Goal: Information Seeking & Learning: Find specific fact

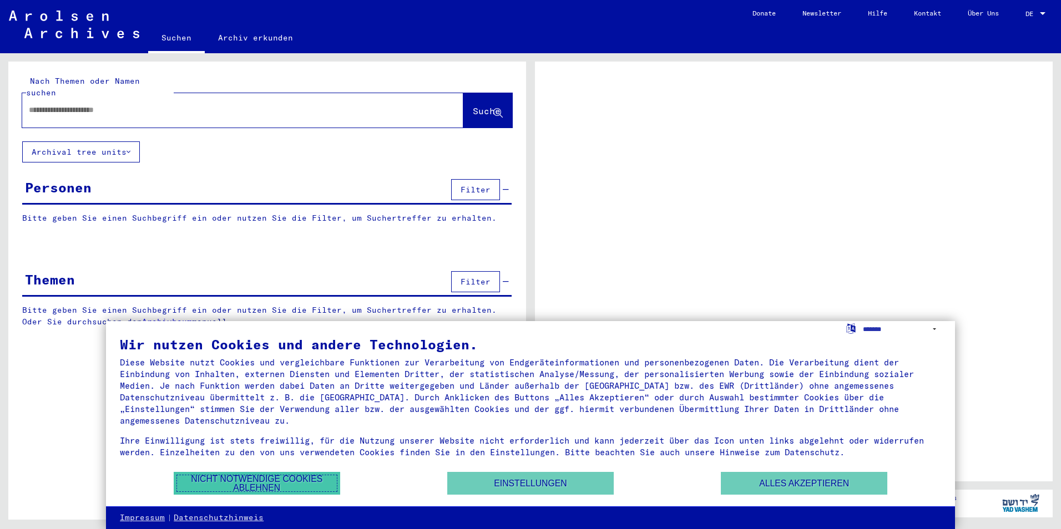
click at [316, 479] on button "Nicht notwendige Cookies ablehnen" at bounding box center [257, 483] width 166 height 23
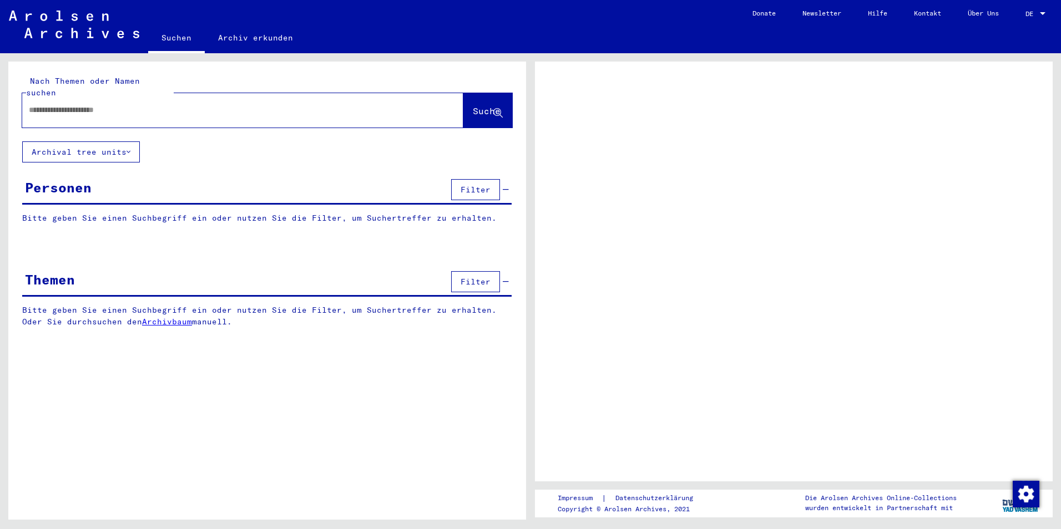
click at [162, 104] on input "text" at bounding box center [233, 110] width 408 height 12
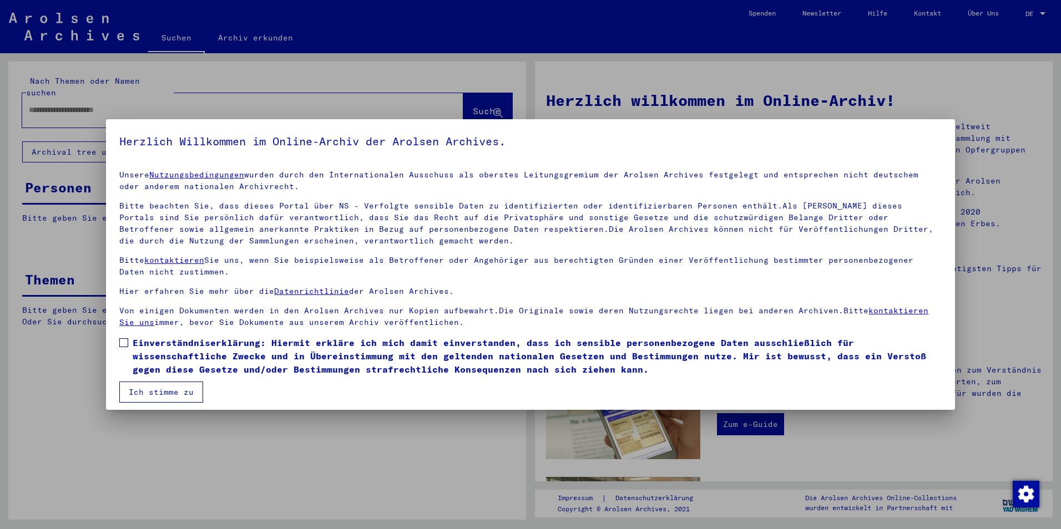
scroll to position [6, 0]
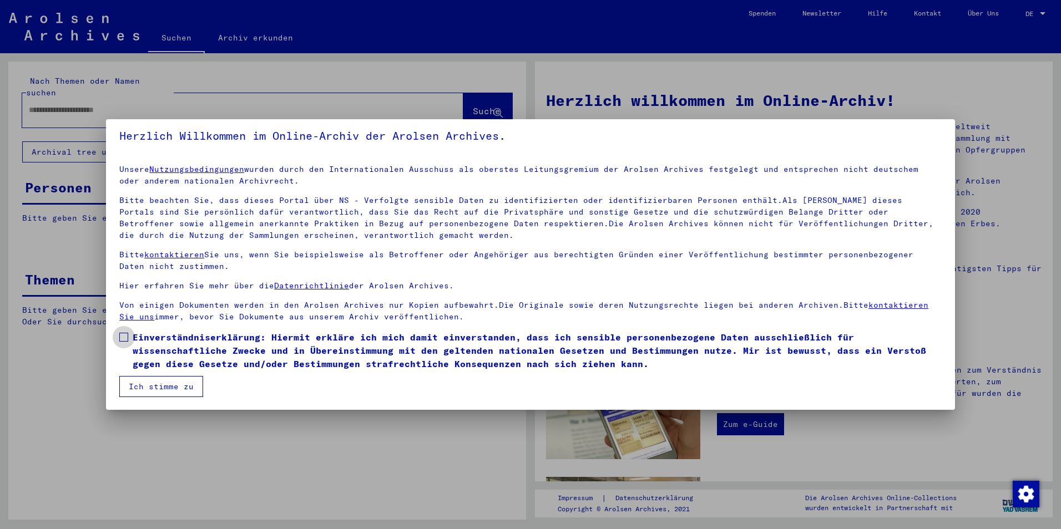
click at [124, 337] on span at bounding box center [123, 337] width 9 height 9
click at [136, 386] on button "Ich stimme zu" at bounding box center [161, 386] width 84 height 21
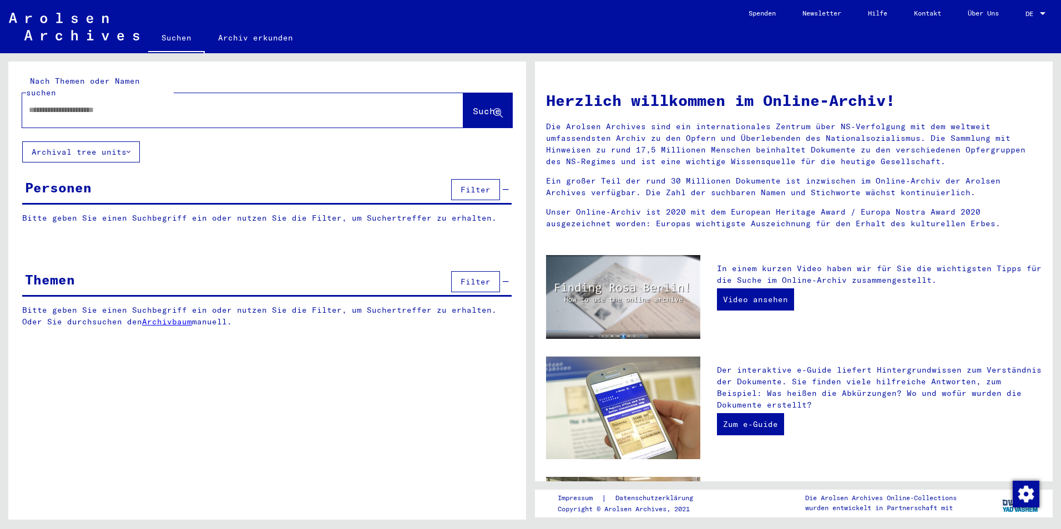
click at [49, 107] on div at bounding box center [226, 110] width 408 height 25
click at [59, 104] on input "text" at bounding box center [229, 110] width 401 height 12
type input "**********"
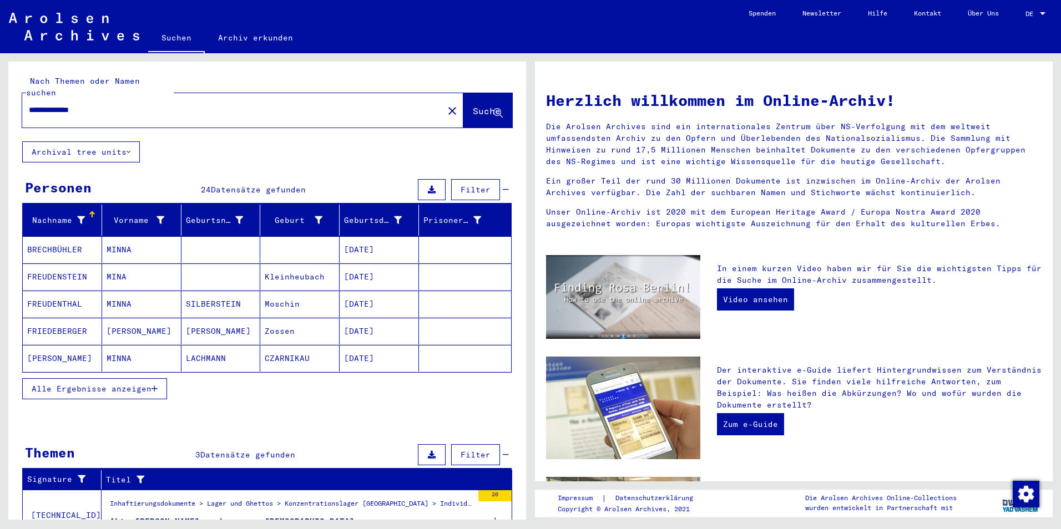
click at [140, 384] on span "Alle Ergebnisse anzeigen" at bounding box center [92, 389] width 120 height 10
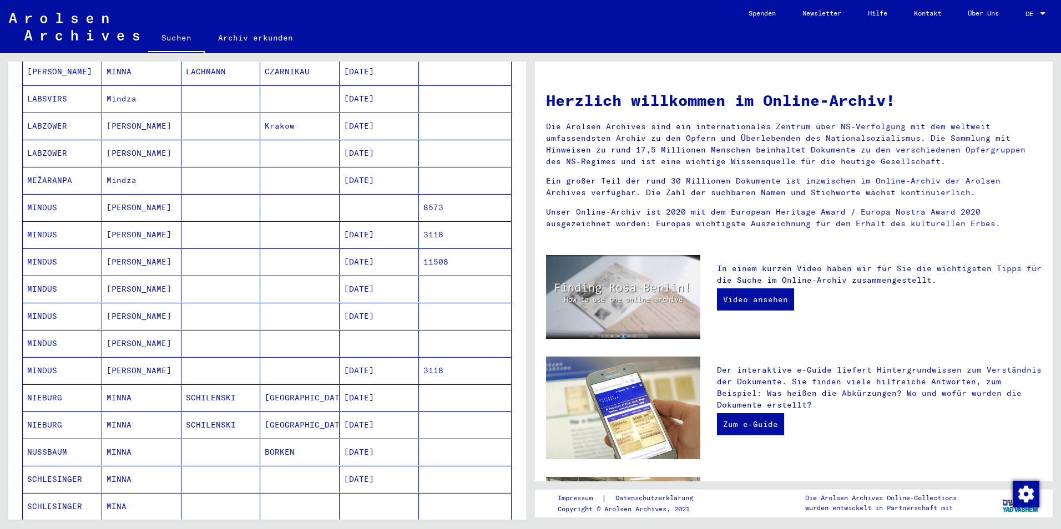
scroll to position [277, 0]
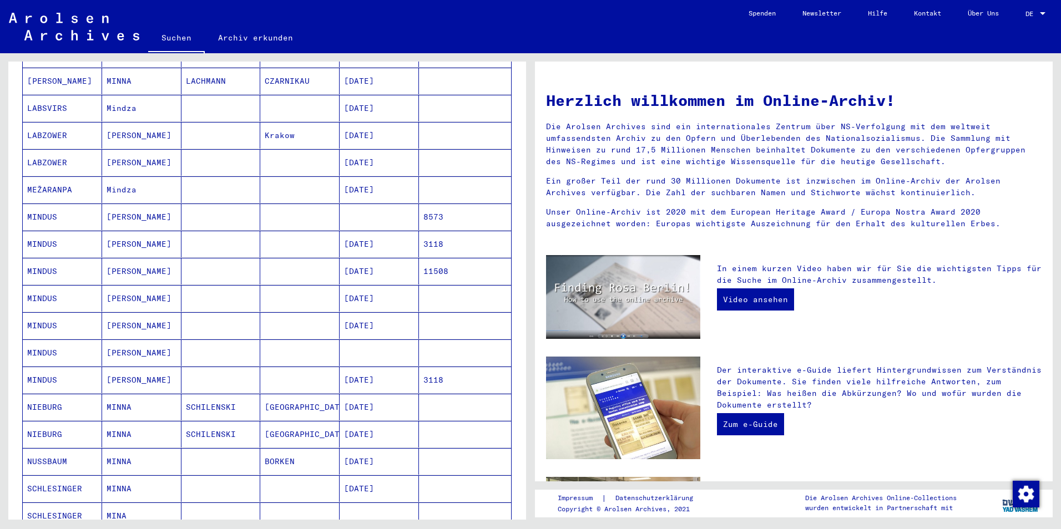
drag, startPoint x: 48, startPoint y: 205, endPoint x: 37, endPoint y: 206, distance: 11.2
click at [37, 206] on mat-cell "MINDUS" at bounding box center [62, 217] width 79 height 27
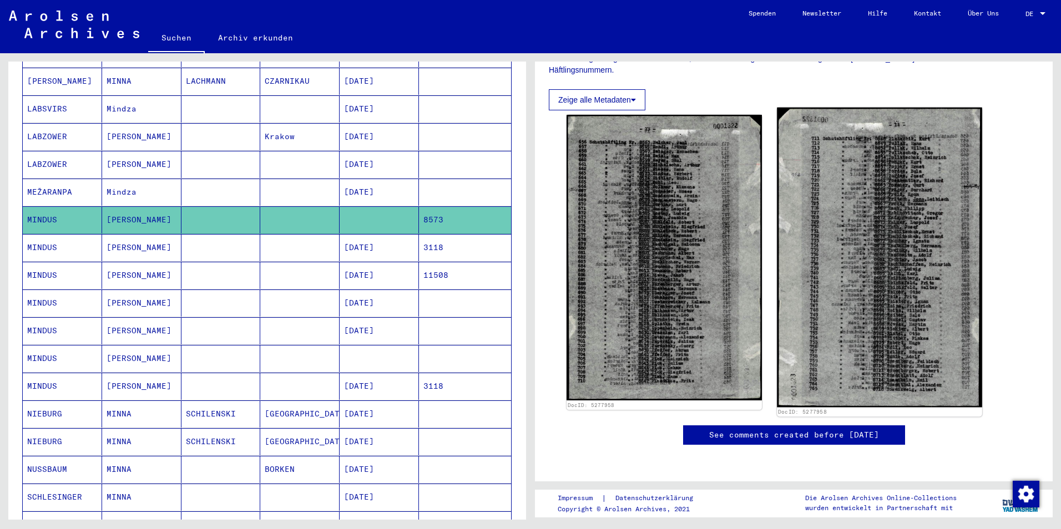
scroll to position [444, 0]
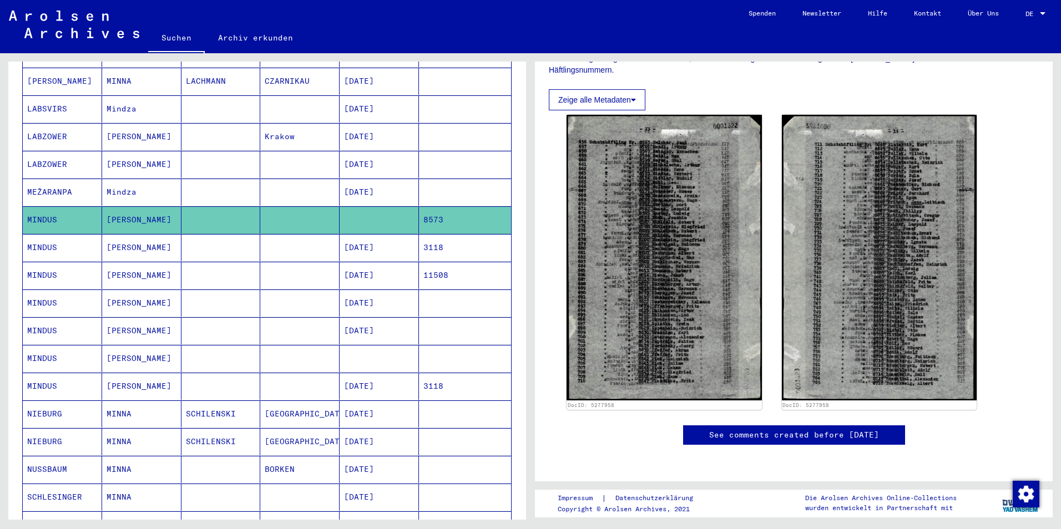
click at [37, 238] on mat-cell "MINDUS" at bounding box center [62, 247] width 79 height 27
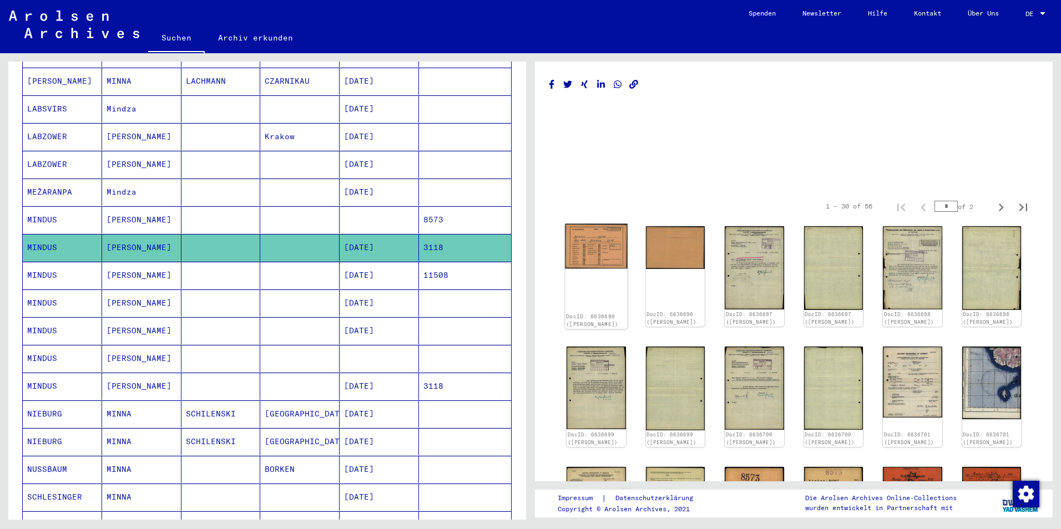
click at [606, 250] on img at bounding box center [596, 246] width 62 height 44
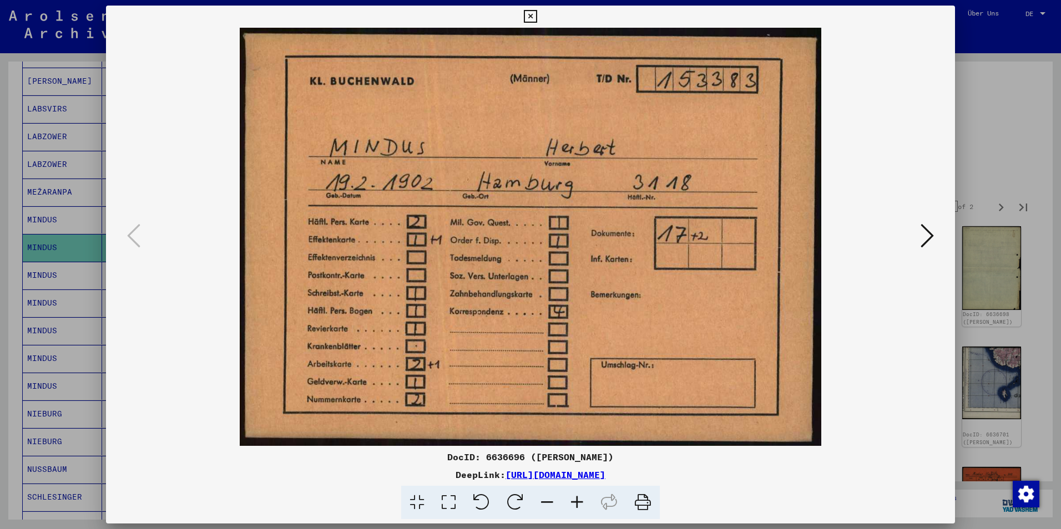
click at [929, 241] on icon at bounding box center [926, 235] width 13 height 27
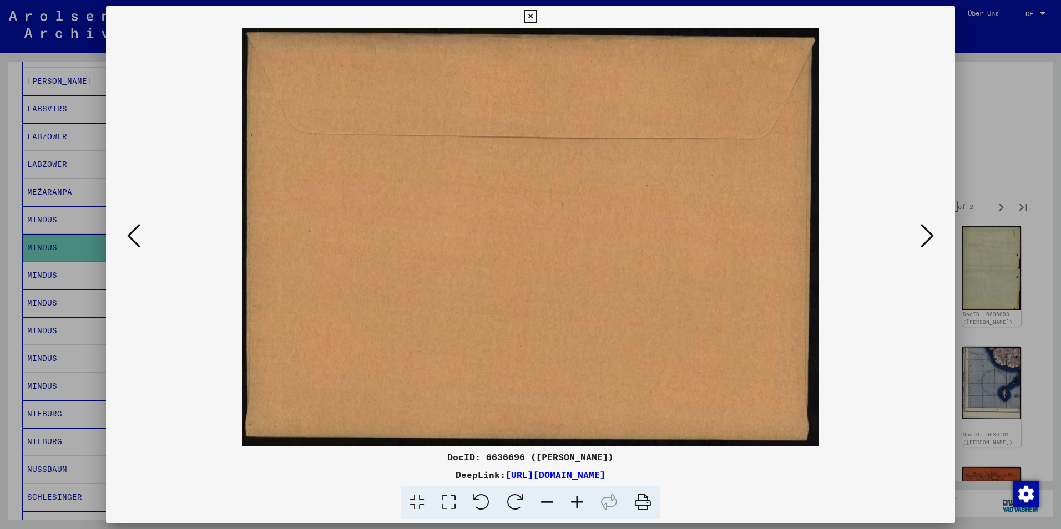
click at [929, 241] on icon at bounding box center [926, 235] width 13 height 27
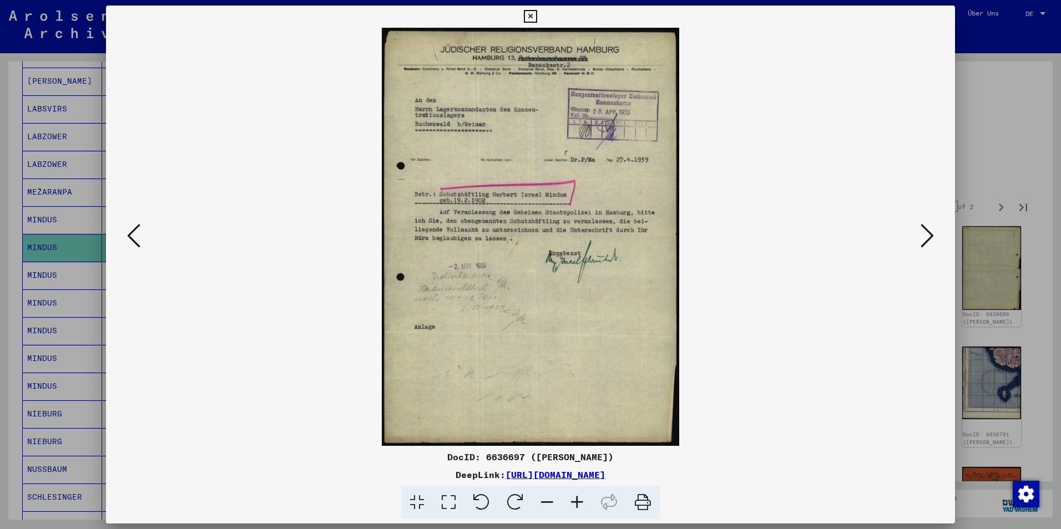
click at [576, 500] on icon at bounding box center [577, 503] width 30 height 34
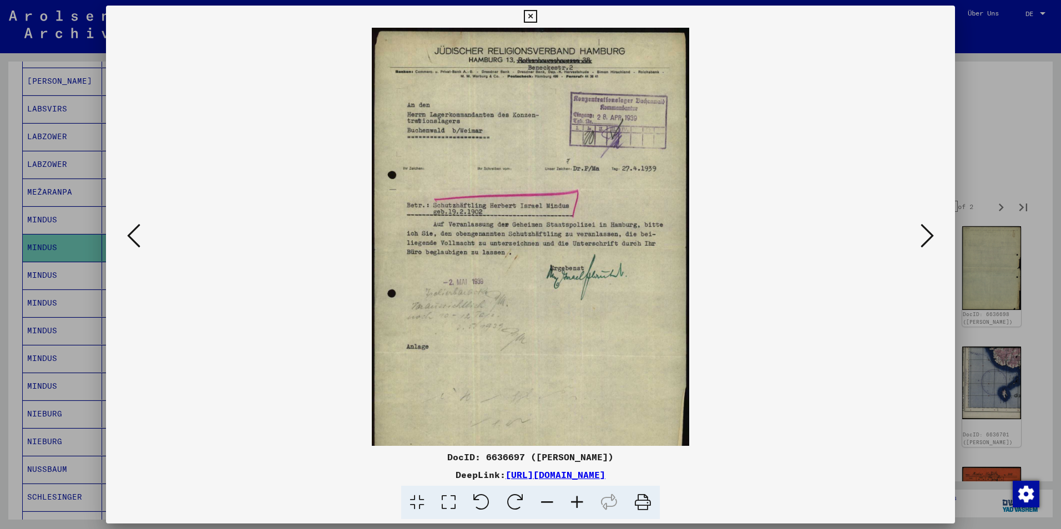
click at [576, 500] on icon at bounding box center [577, 503] width 30 height 34
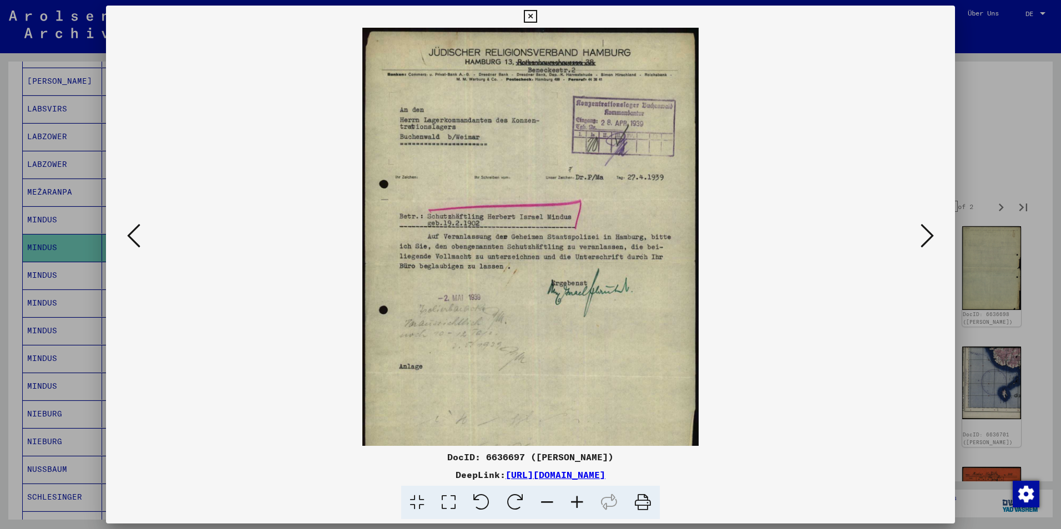
click at [576, 500] on icon at bounding box center [577, 503] width 30 height 34
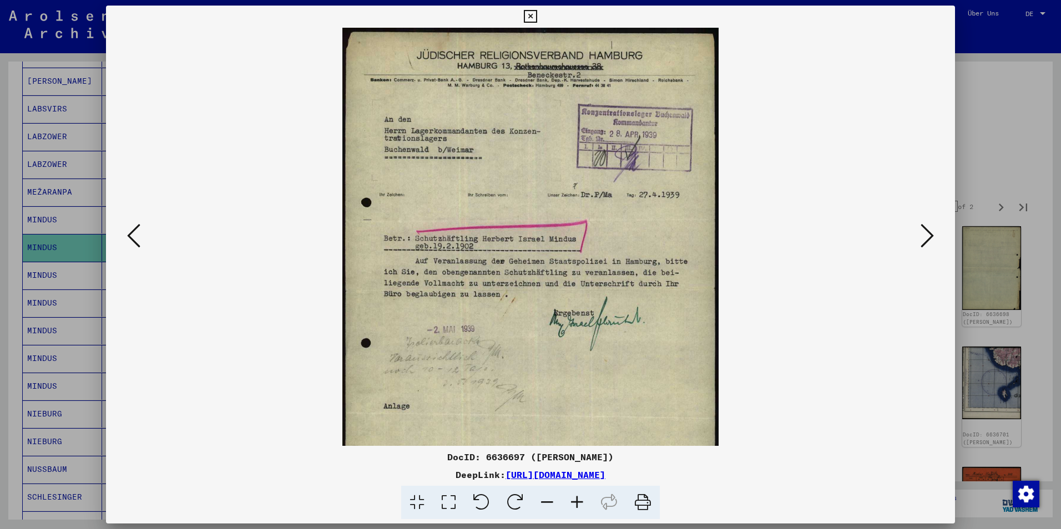
click at [576, 500] on icon at bounding box center [577, 503] width 30 height 34
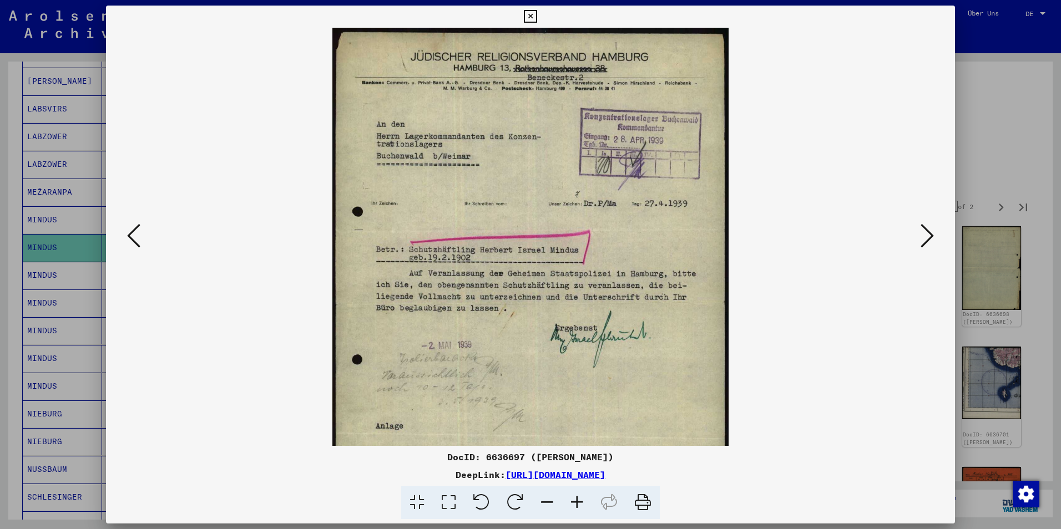
click at [927, 234] on icon at bounding box center [926, 235] width 13 height 27
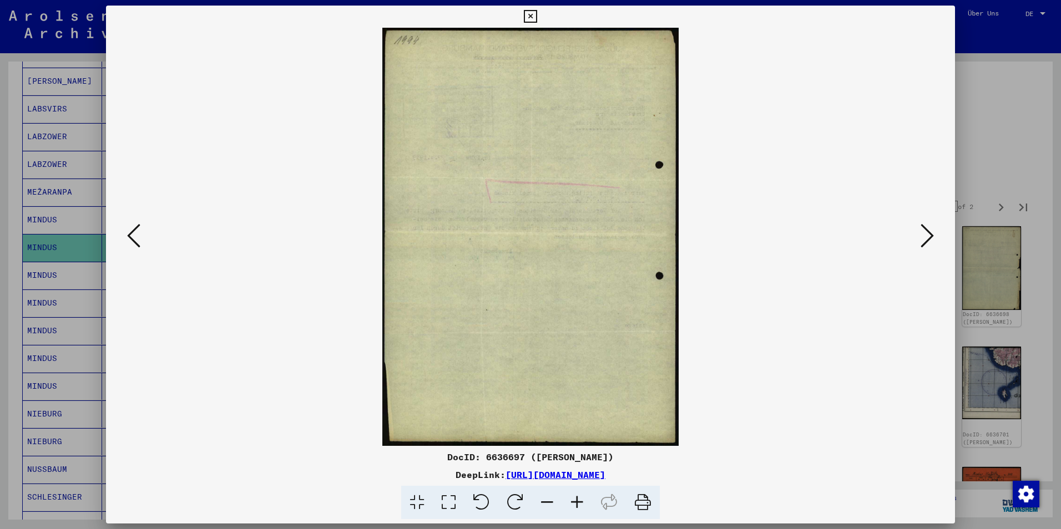
click at [927, 234] on icon at bounding box center [926, 235] width 13 height 27
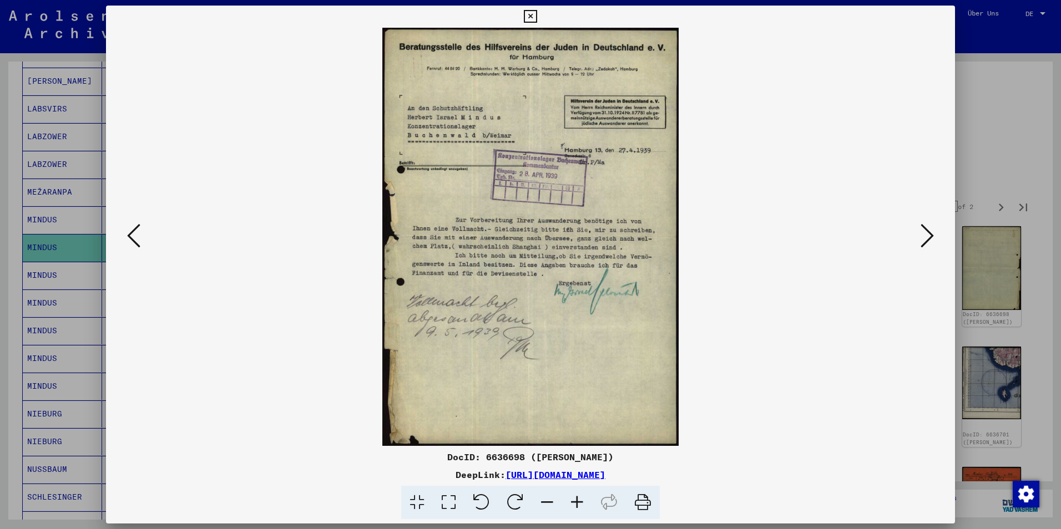
click at [925, 229] on icon at bounding box center [926, 235] width 13 height 27
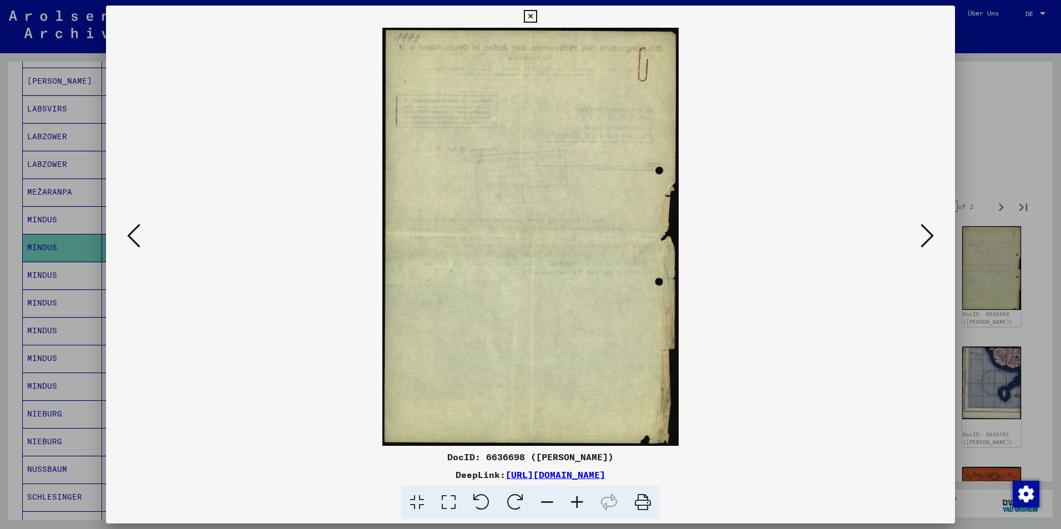
click at [925, 229] on icon at bounding box center [926, 235] width 13 height 27
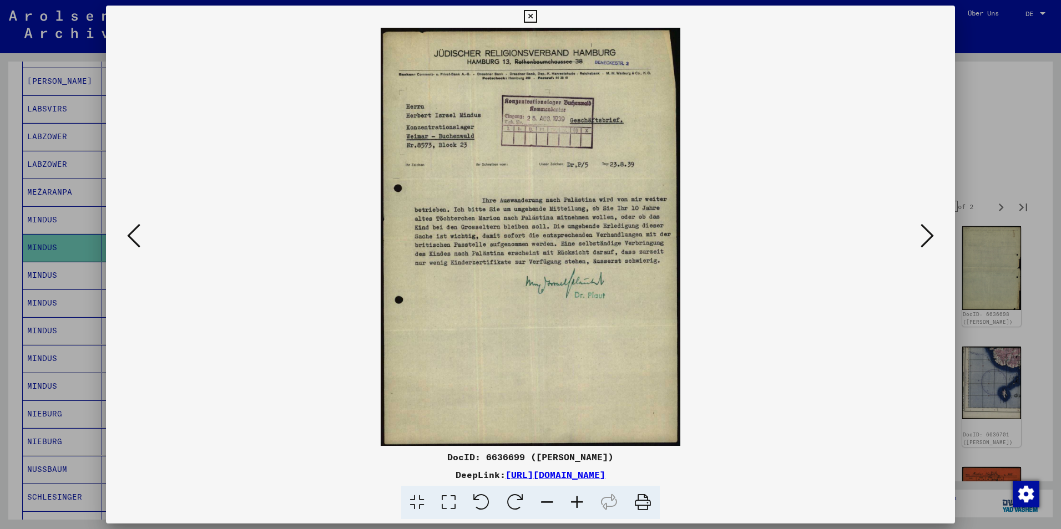
click at [925, 229] on icon at bounding box center [926, 235] width 13 height 27
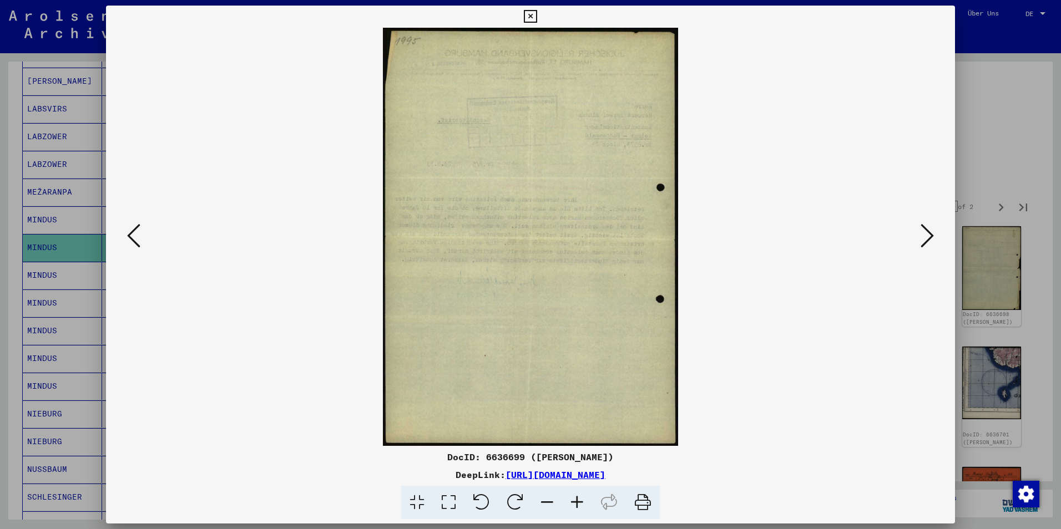
click at [925, 229] on icon at bounding box center [926, 235] width 13 height 27
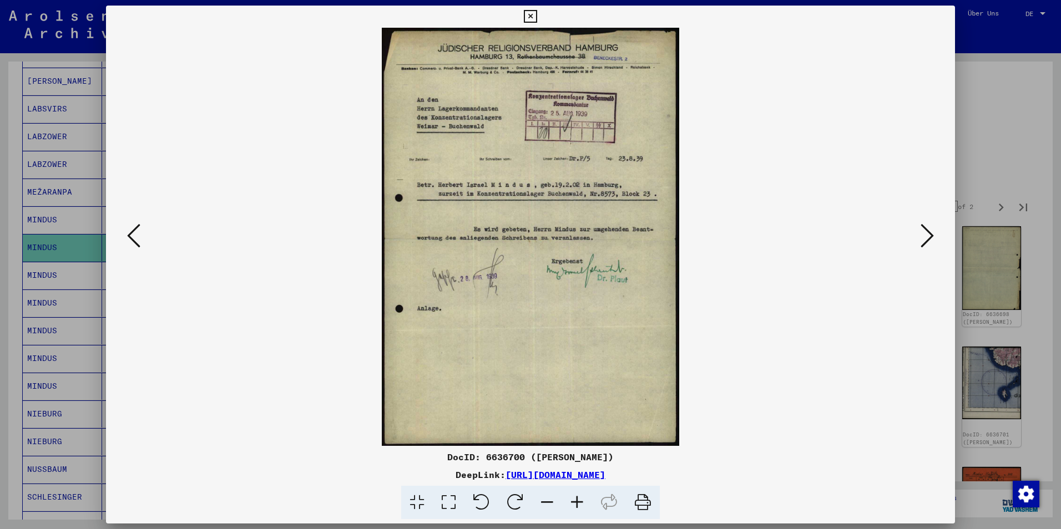
click at [925, 229] on icon at bounding box center [926, 235] width 13 height 27
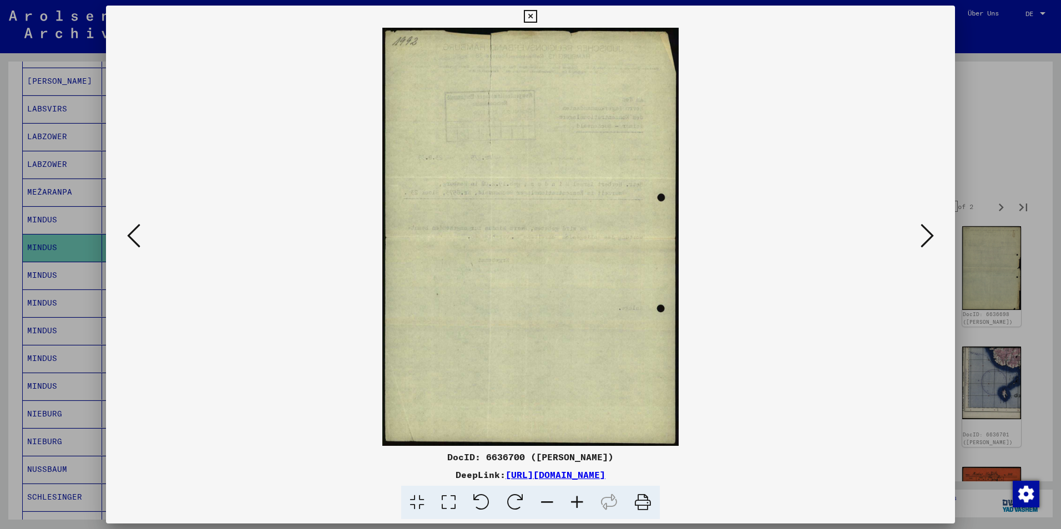
click at [925, 229] on icon at bounding box center [926, 235] width 13 height 27
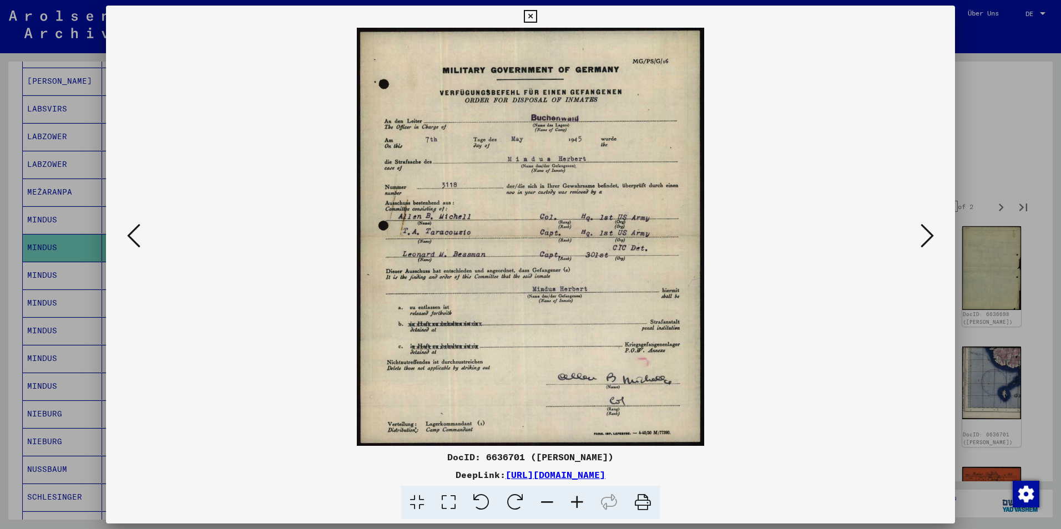
click at [925, 229] on icon at bounding box center [926, 235] width 13 height 27
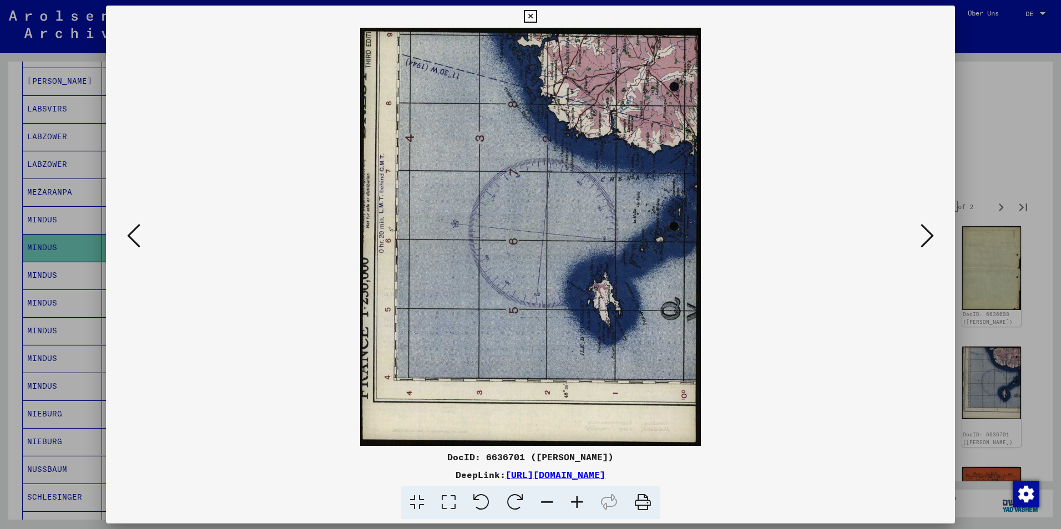
click at [925, 229] on icon at bounding box center [926, 235] width 13 height 27
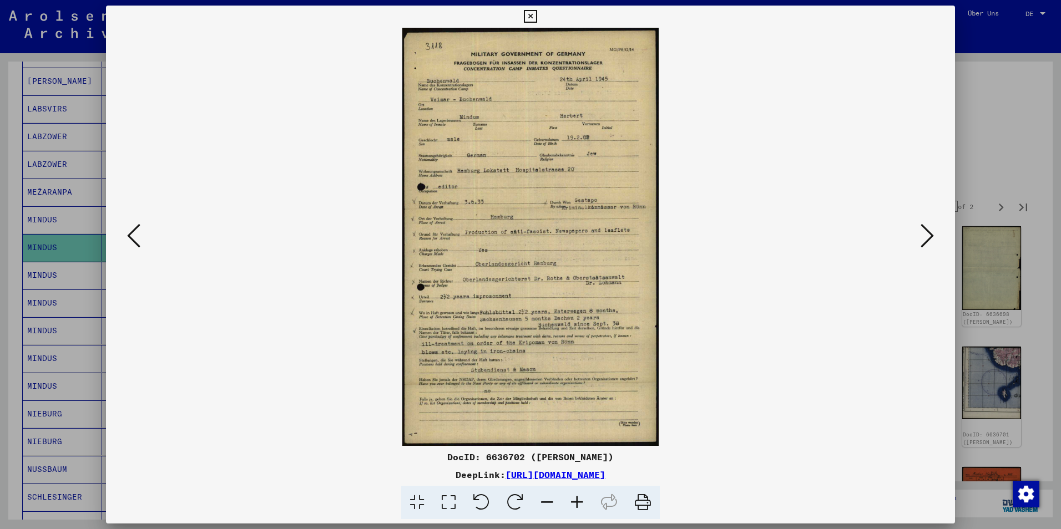
click at [577, 503] on icon at bounding box center [577, 503] width 30 height 34
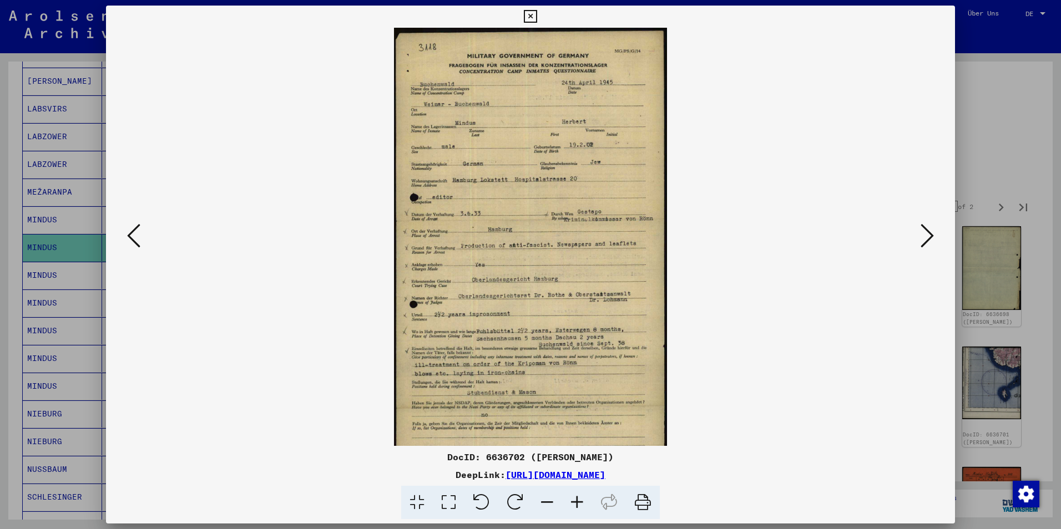
click at [577, 503] on icon at bounding box center [577, 503] width 30 height 34
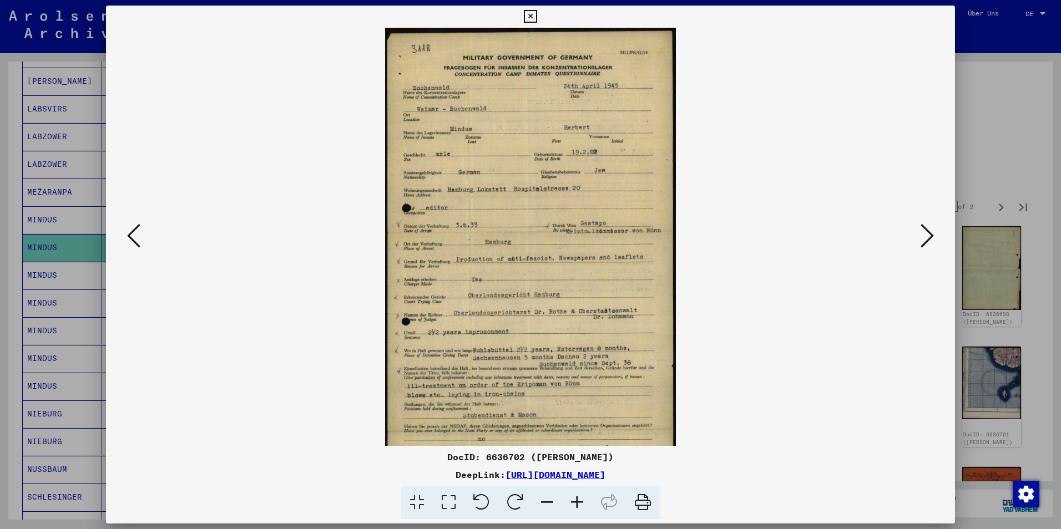
click at [577, 503] on icon at bounding box center [577, 503] width 30 height 34
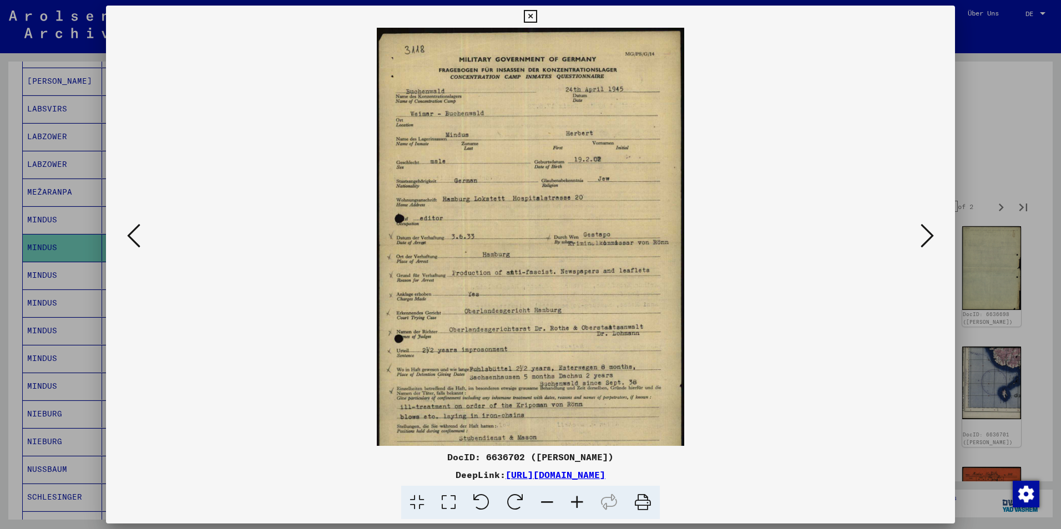
click at [577, 503] on icon at bounding box center [577, 503] width 30 height 34
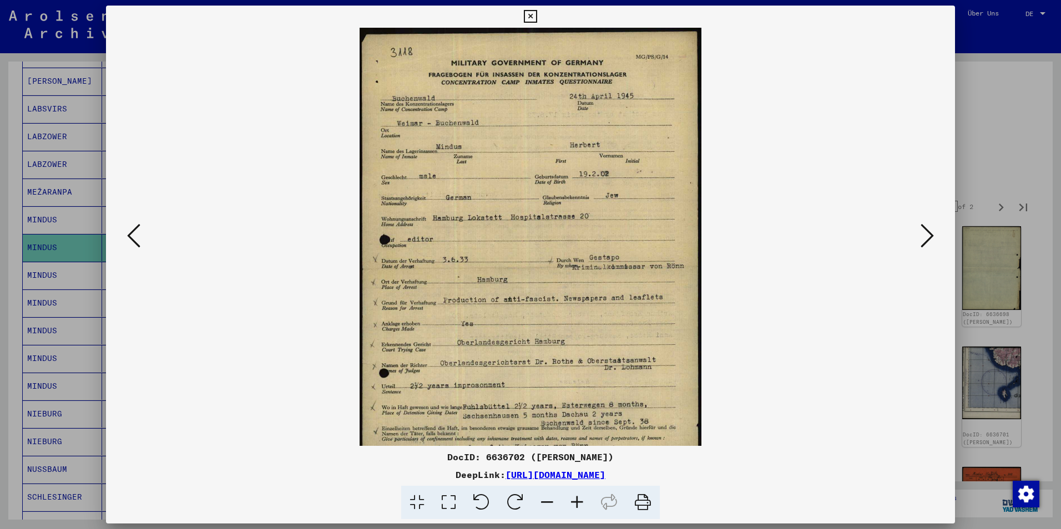
click at [577, 503] on icon at bounding box center [577, 503] width 30 height 34
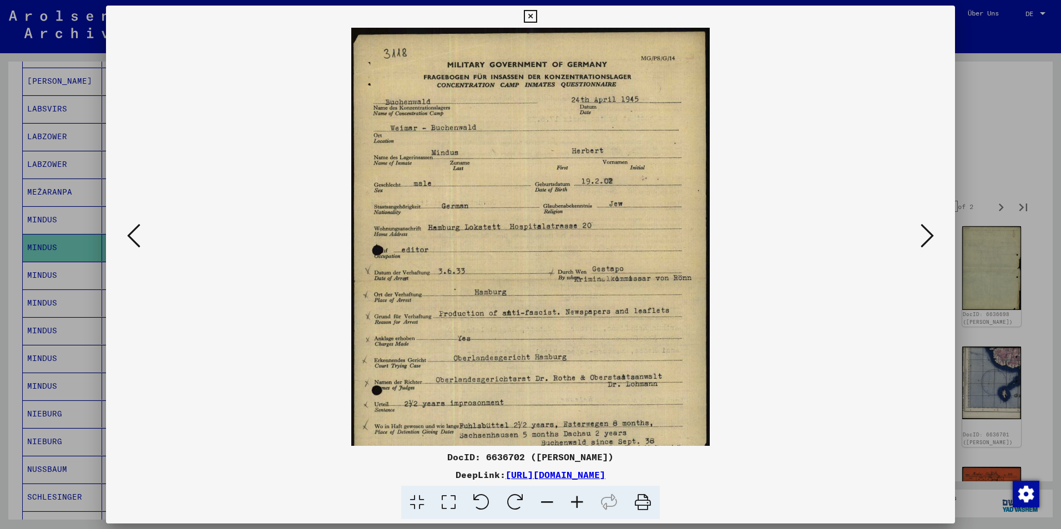
click at [577, 503] on icon at bounding box center [577, 503] width 30 height 34
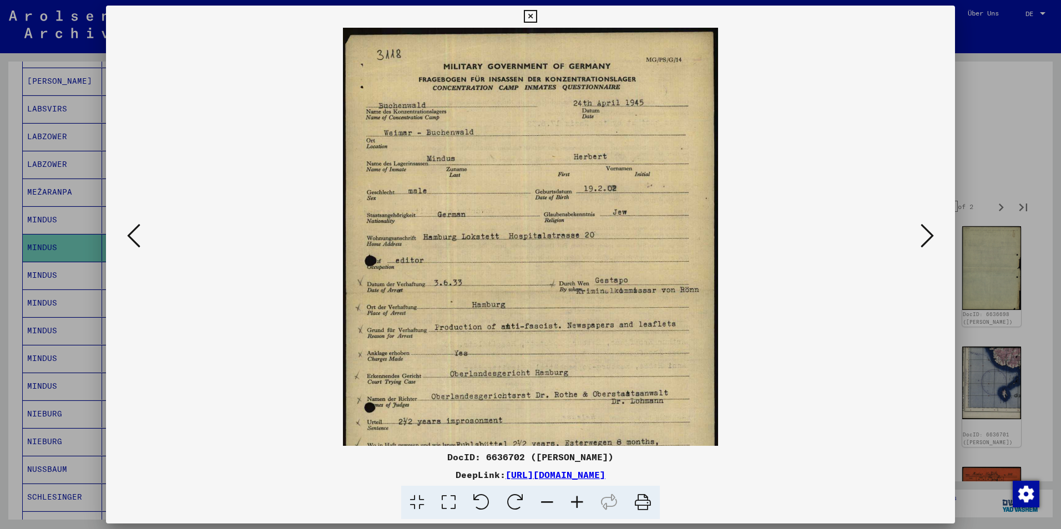
click at [577, 503] on icon at bounding box center [577, 503] width 30 height 34
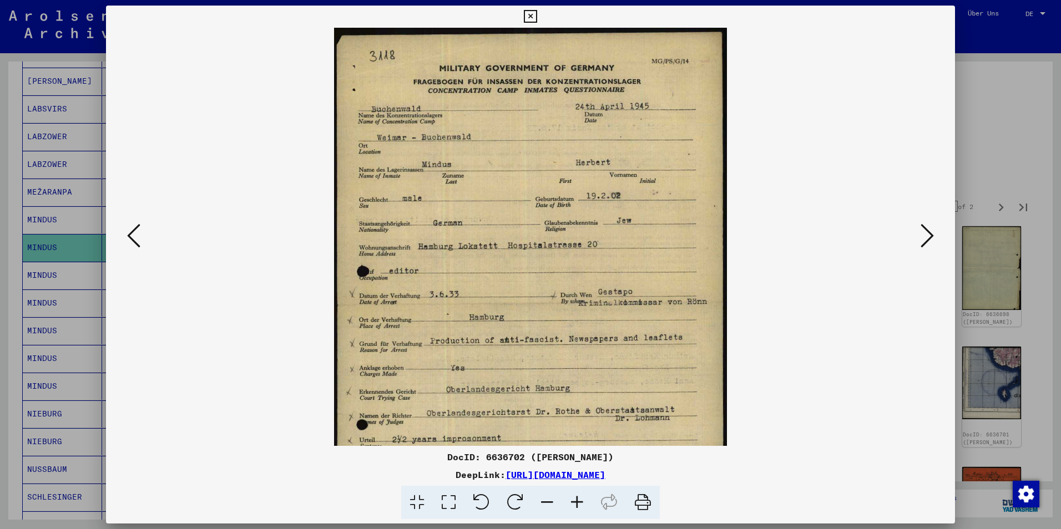
click at [577, 503] on icon at bounding box center [577, 503] width 30 height 34
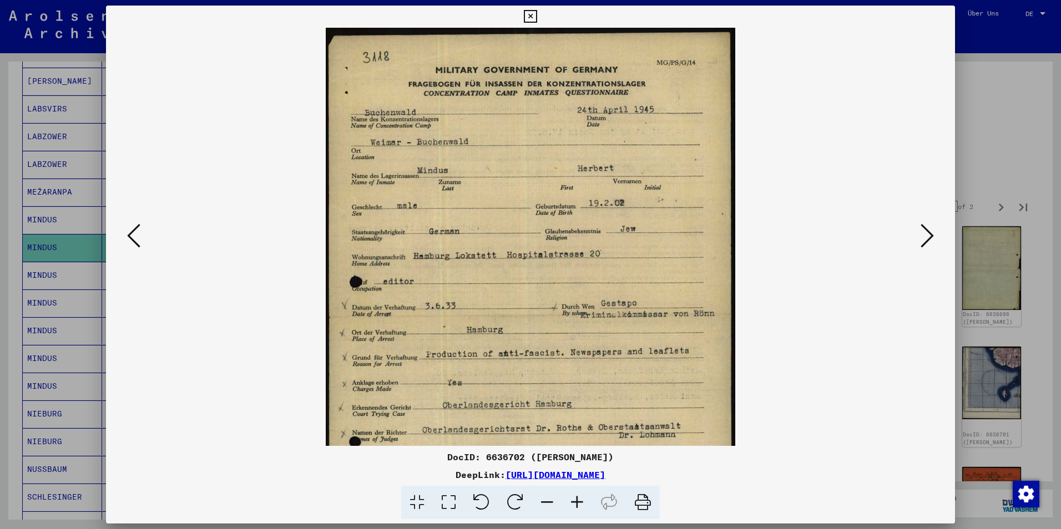
click at [927, 237] on icon at bounding box center [926, 235] width 13 height 27
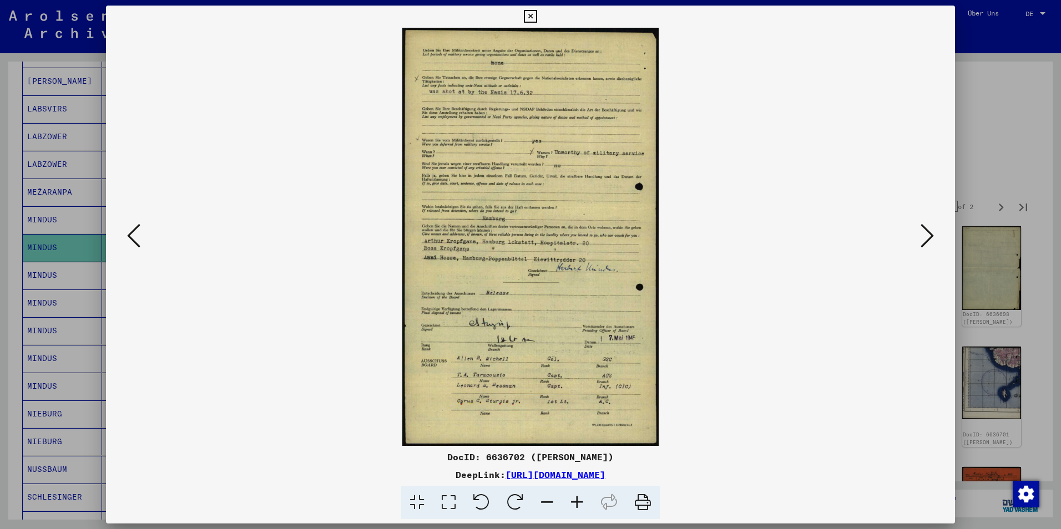
click at [927, 237] on icon at bounding box center [926, 235] width 13 height 27
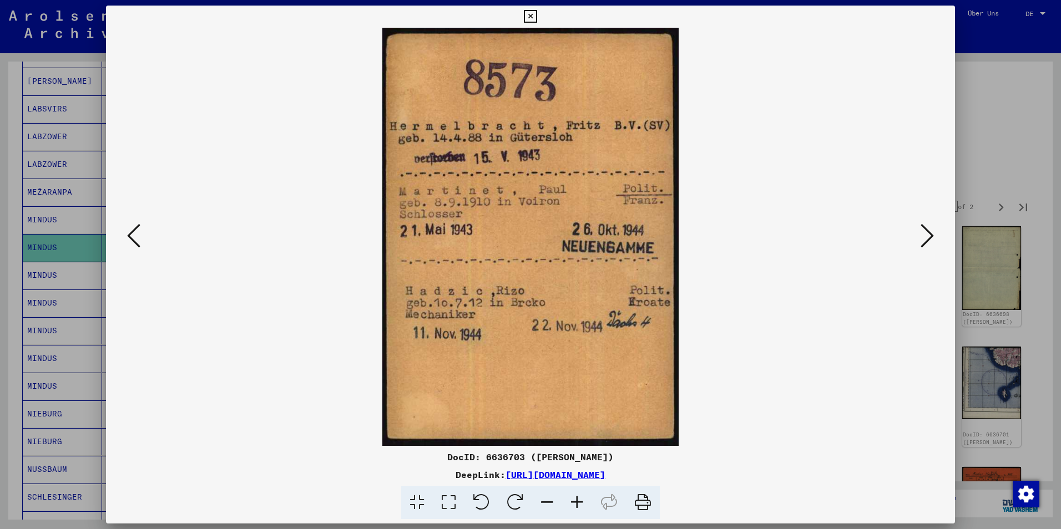
click at [927, 237] on icon at bounding box center [926, 235] width 13 height 27
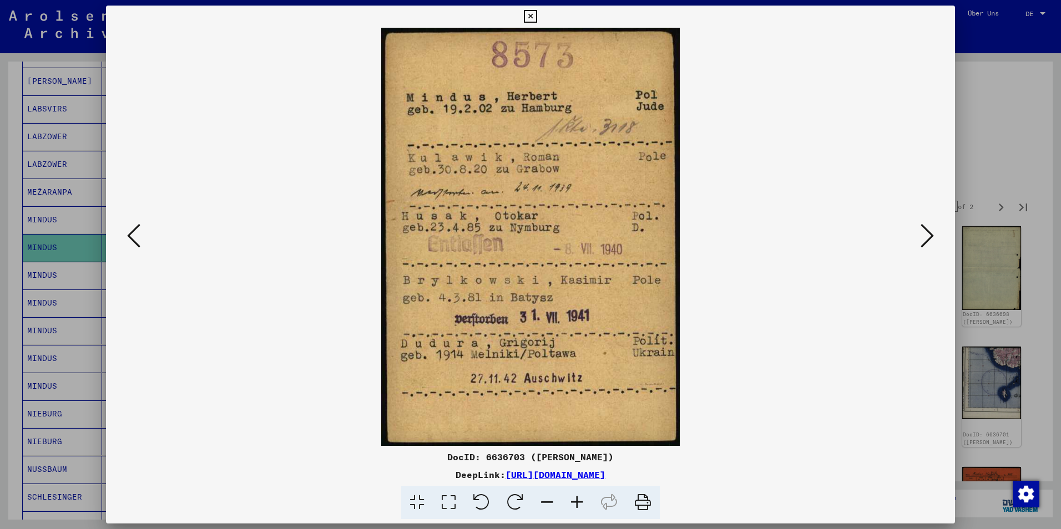
click at [927, 237] on icon at bounding box center [926, 235] width 13 height 27
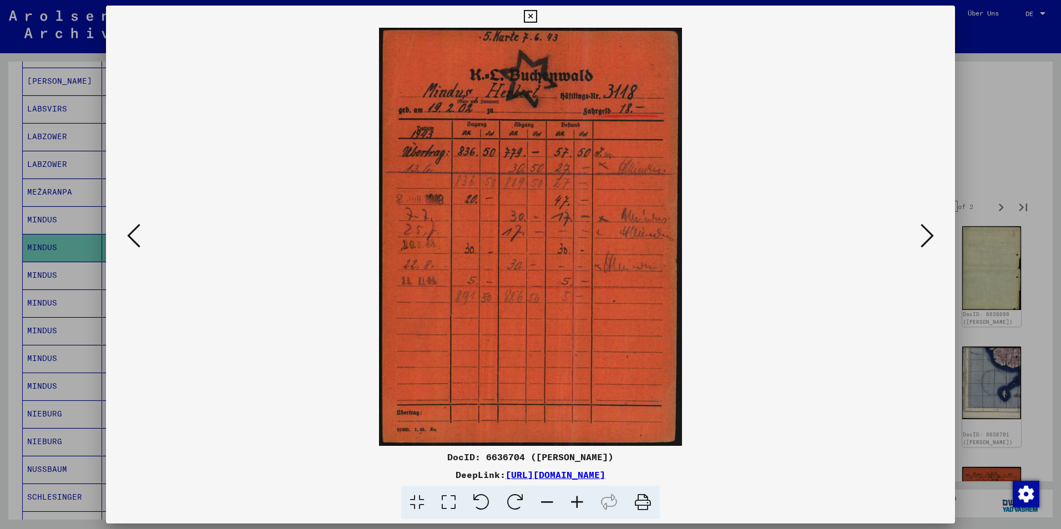
click at [927, 237] on icon at bounding box center [926, 235] width 13 height 27
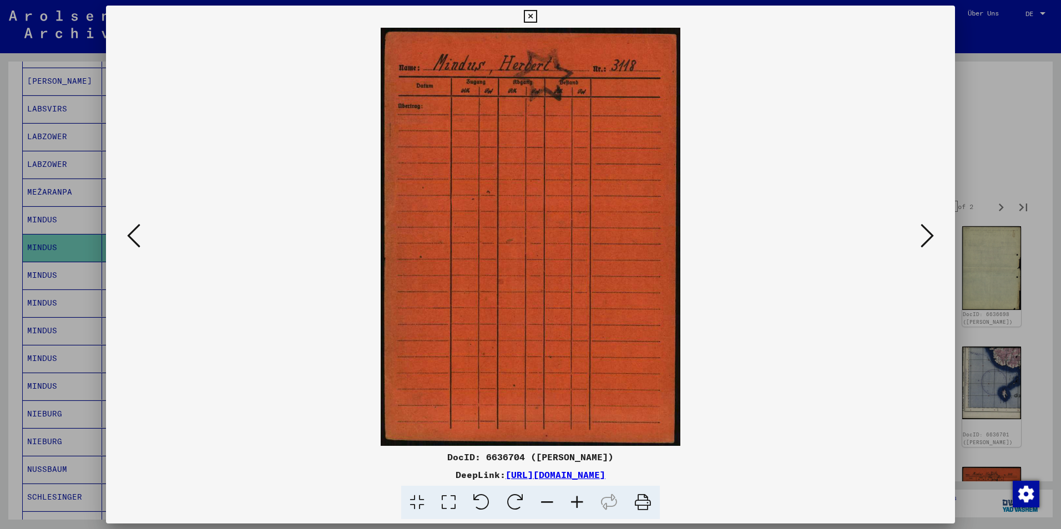
click at [927, 237] on icon at bounding box center [926, 235] width 13 height 27
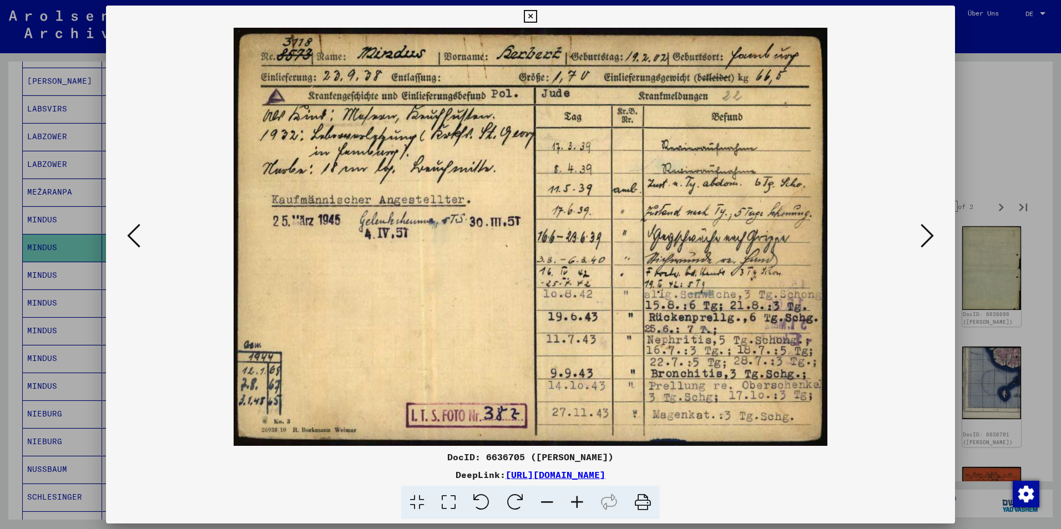
click at [927, 237] on icon at bounding box center [926, 235] width 13 height 27
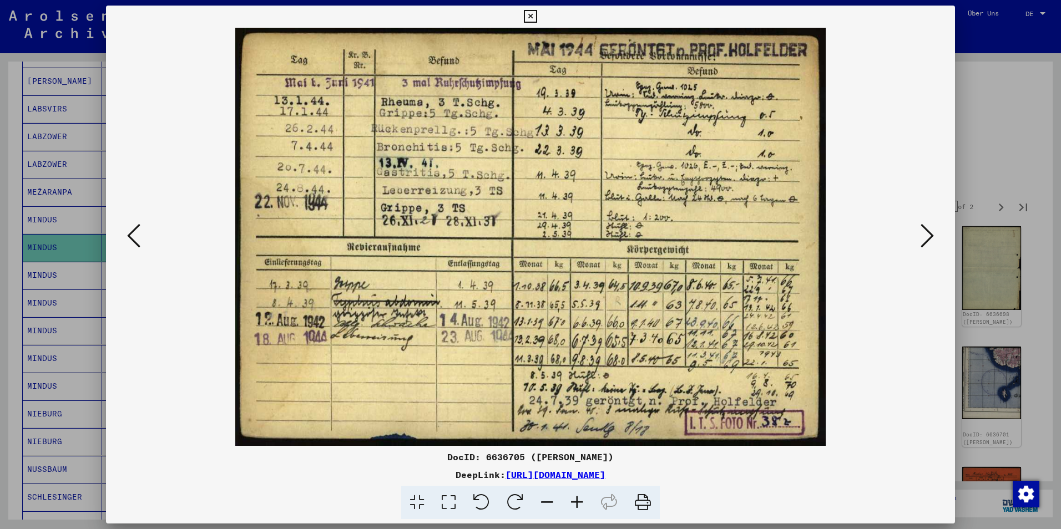
click at [927, 237] on icon at bounding box center [926, 235] width 13 height 27
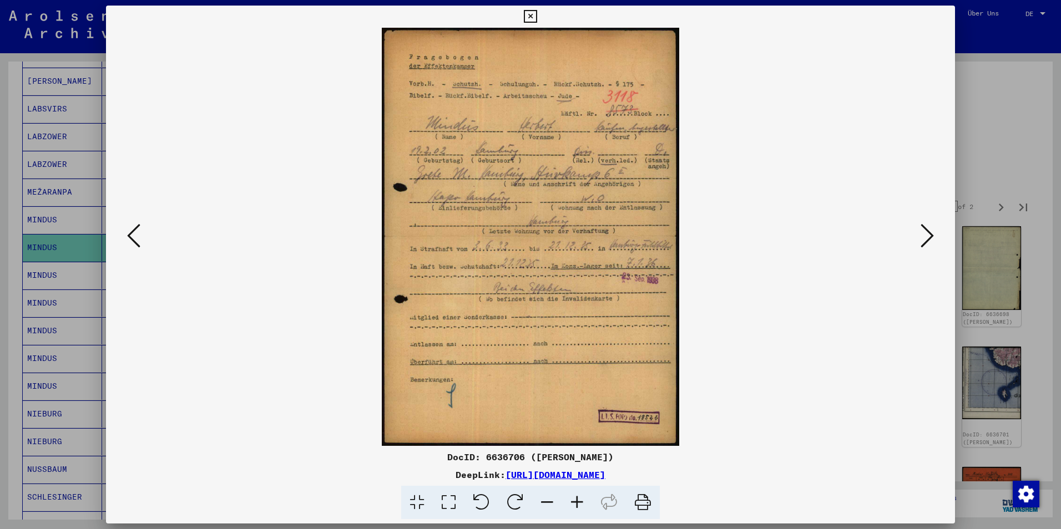
click at [575, 505] on icon at bounding box center [577, 503] width 30 height 34
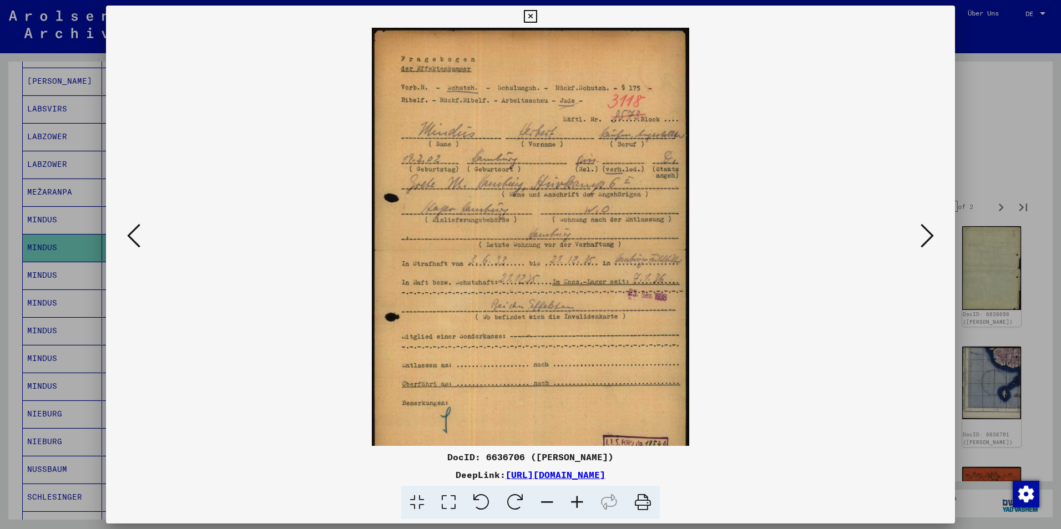
click at [575, 505] on icon at bounding box center [577, 503] width 30 height 34
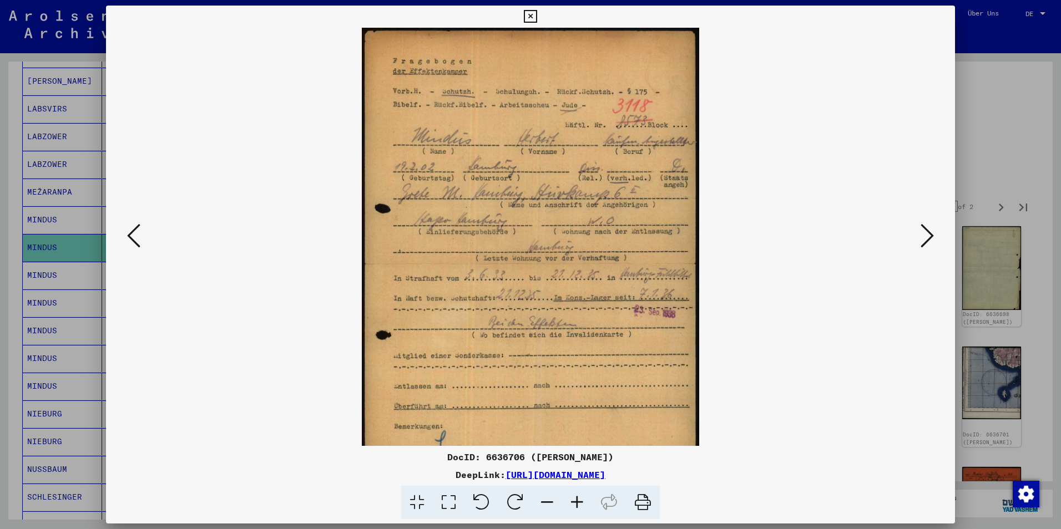
click at [575, 505] on icon at bounding box center [577, 503] width 30 height 34
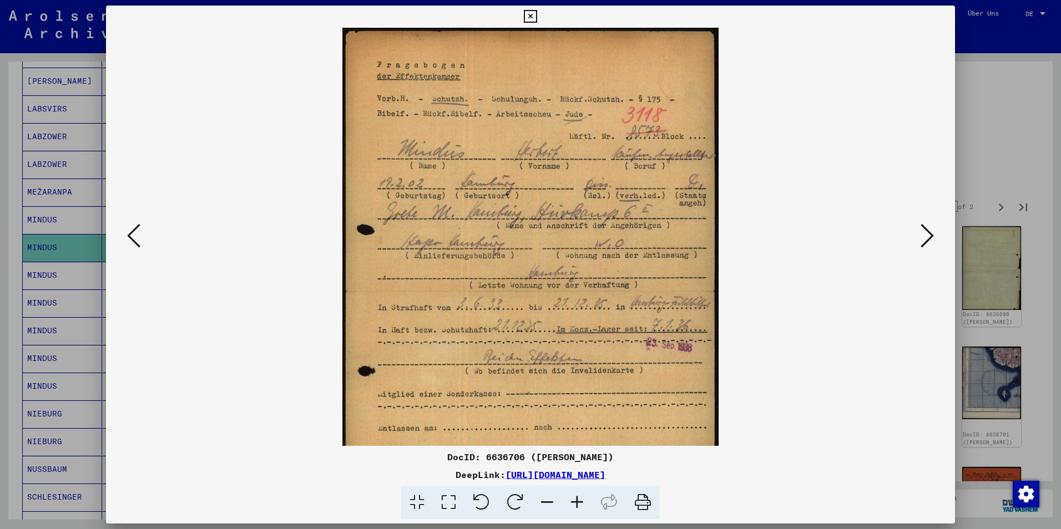
click at [575, 505] on icon at bounding box center [577, 503] width 30 height 34
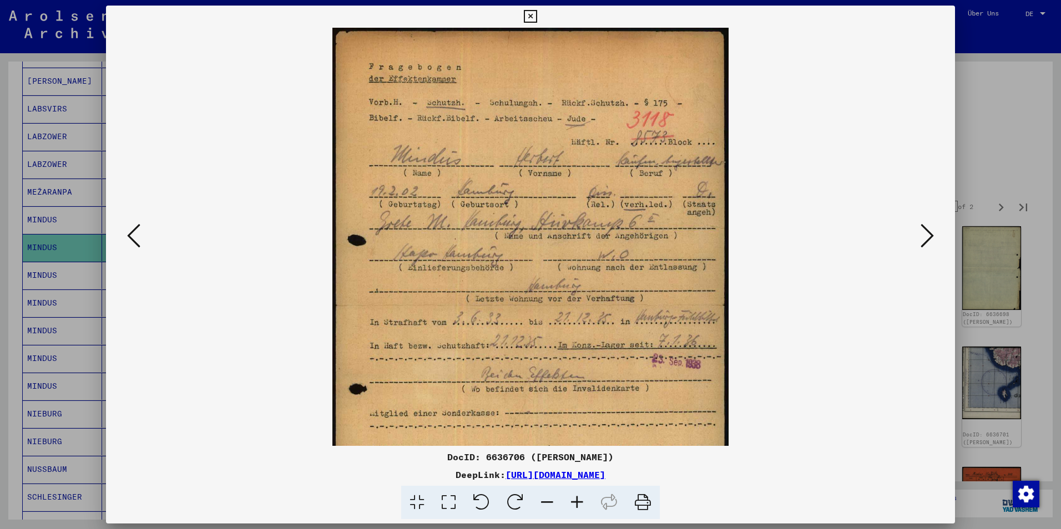
click at [575, 505] on icon at bounding box center [577, 503] width 30 height 34
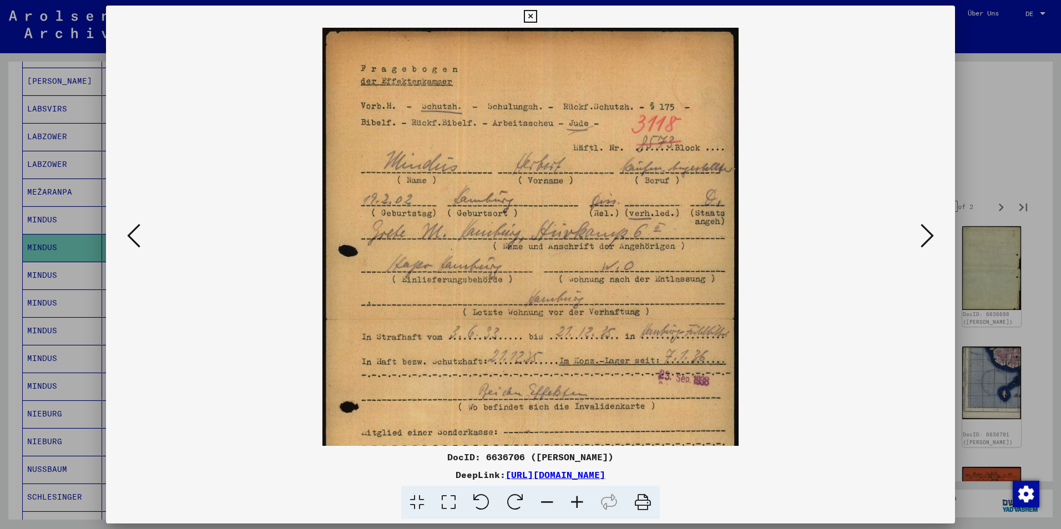
click at [575, 505] on icon at bounding box center [577, 503] width 30 height 34
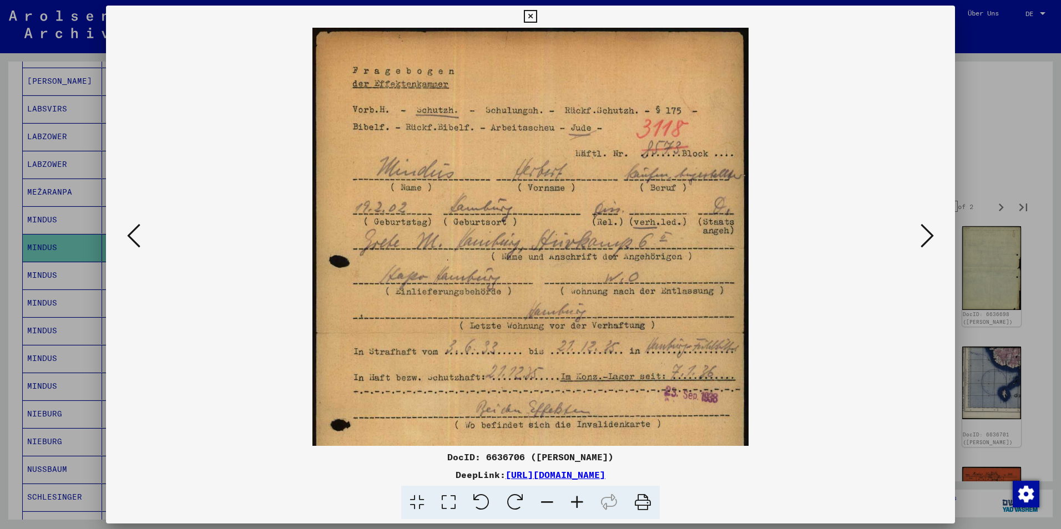
click at [575, 505] on icon at bounding box center [577, 503] width 30 height 34
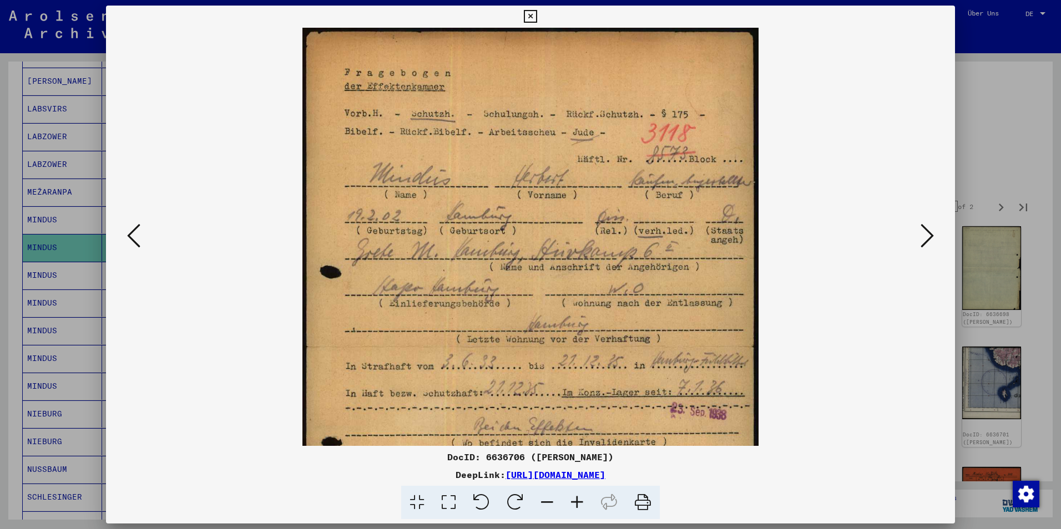
click at [924, 233] on icon at bounding box center [926, 235] width 13 height 27
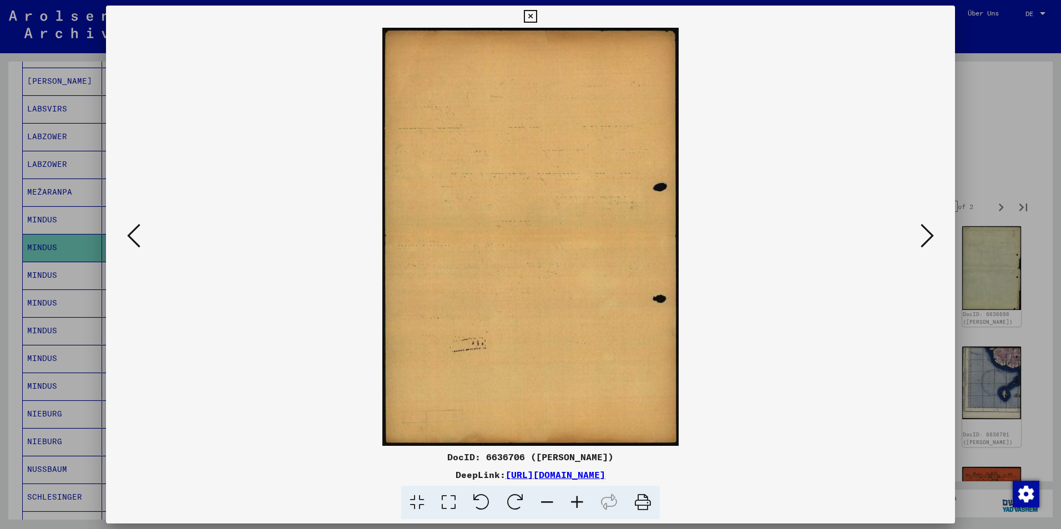
click at [924, 233] on icon at bounding box center [926, 235] width 13 height 27
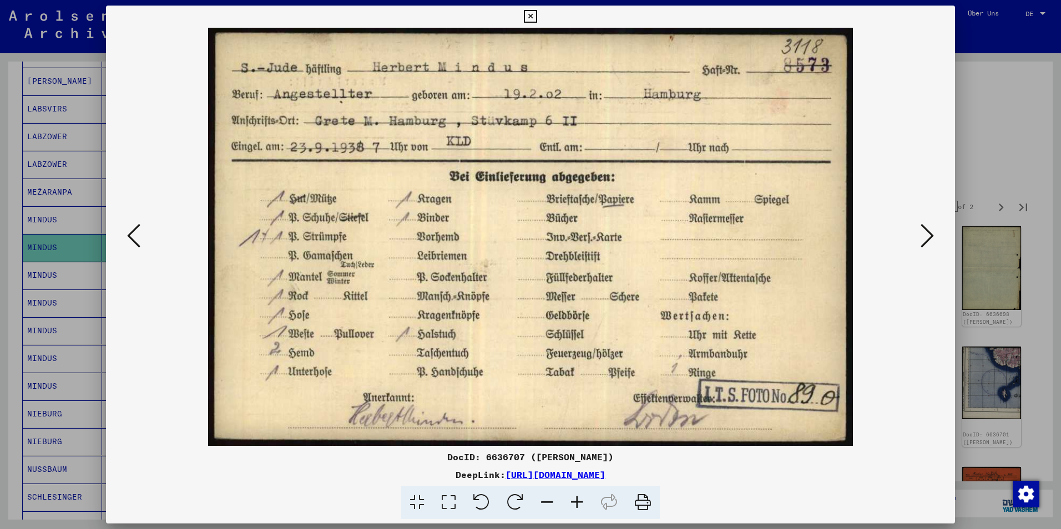
click at [924, 233] on icon at bounding box center [926, 235] width 13 height 27
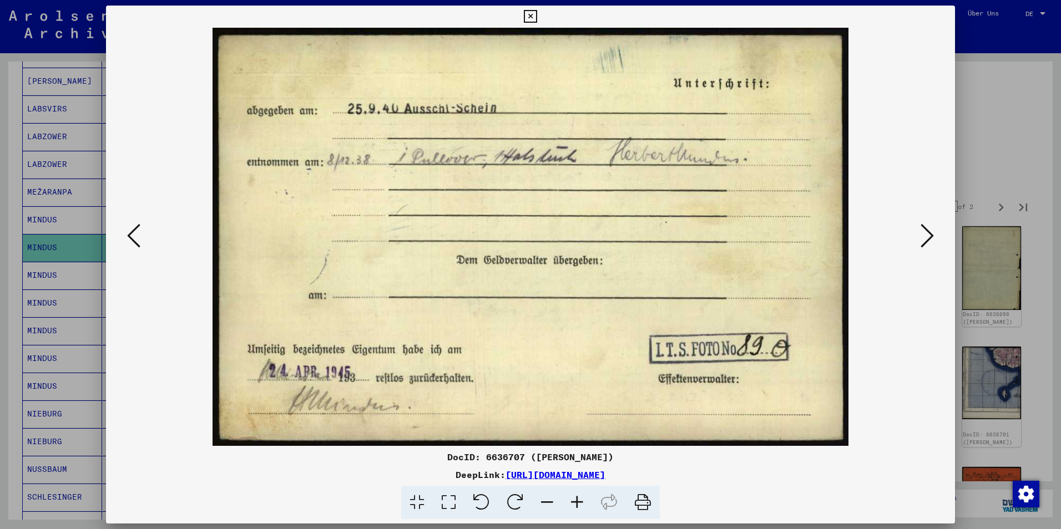
click at [924, 233] on icon at bounding box center [926, 235] width 13 height 27
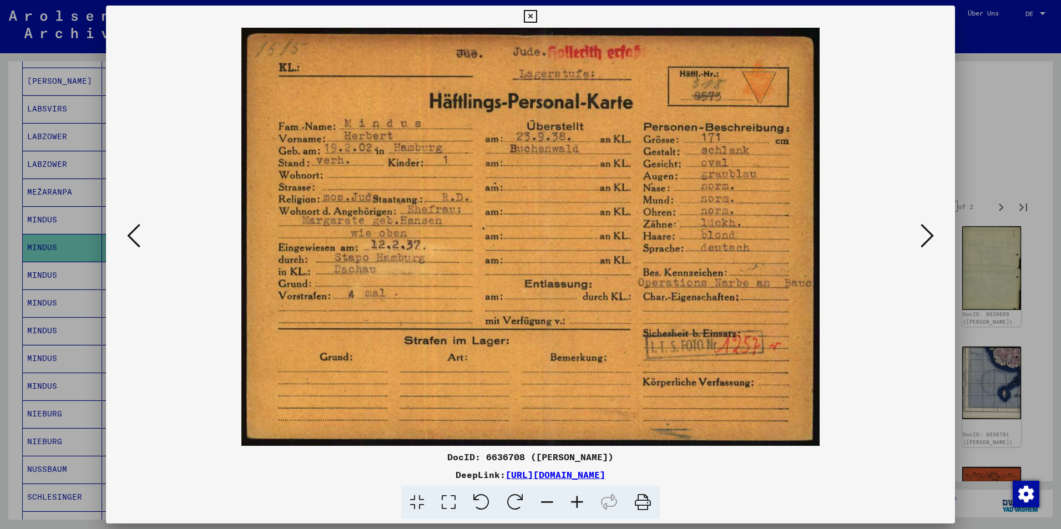
click at [924, 233] on icon at bounding box center [926, 235] width 13 height 27
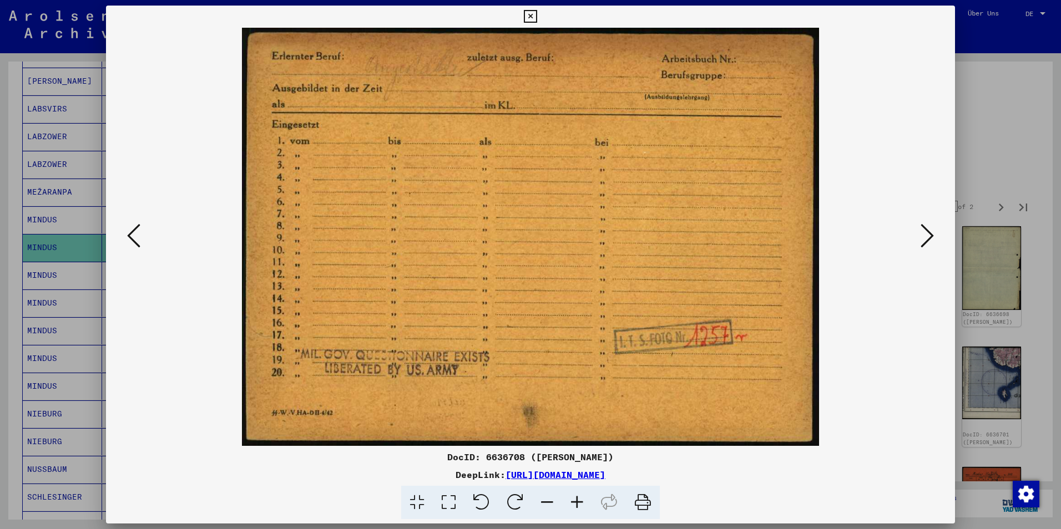
click at [924, 233] on icon at bounding box center [926, 235] width 13 height 27
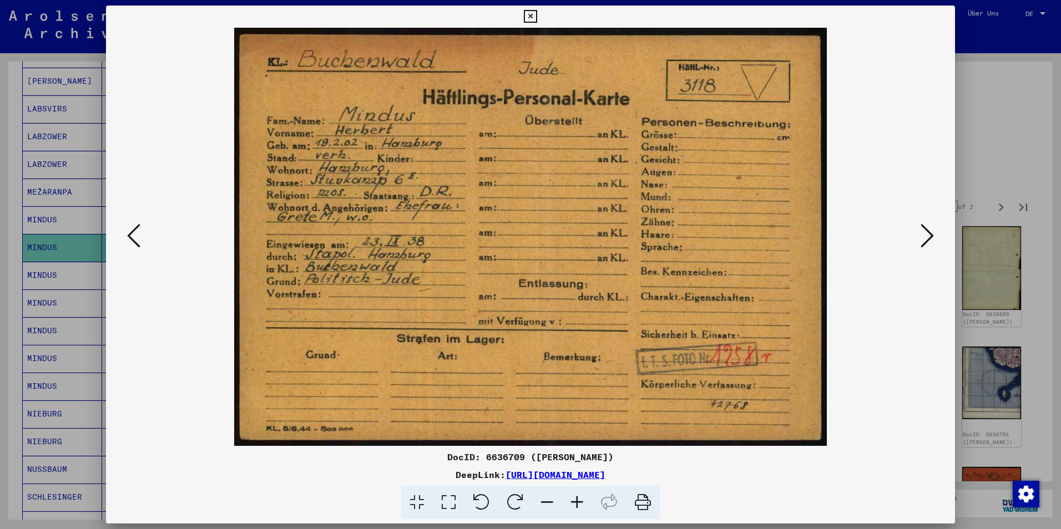
click at [924, 233] on icon at bounding box center [926, 235] width 13 height 27
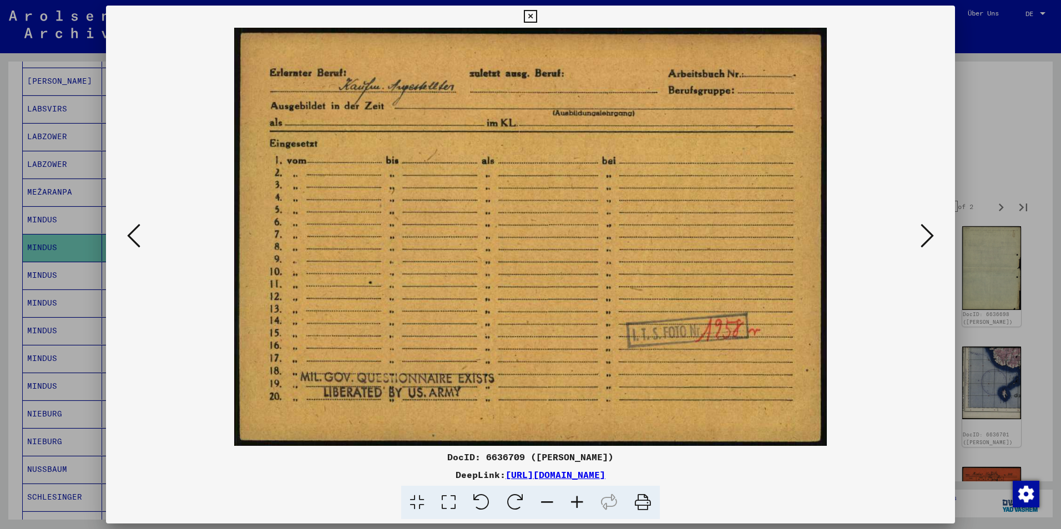
click at [924, 233] on icon at bounding box center [926, 235] width 13 height 27
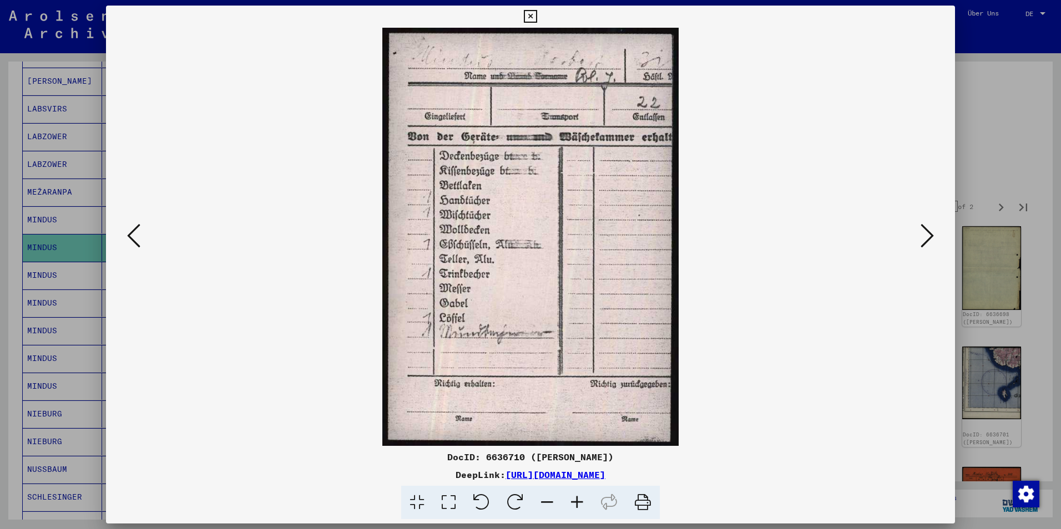
click at [924, 233] on icon at bounding box center [926, 235] width 13 height 27
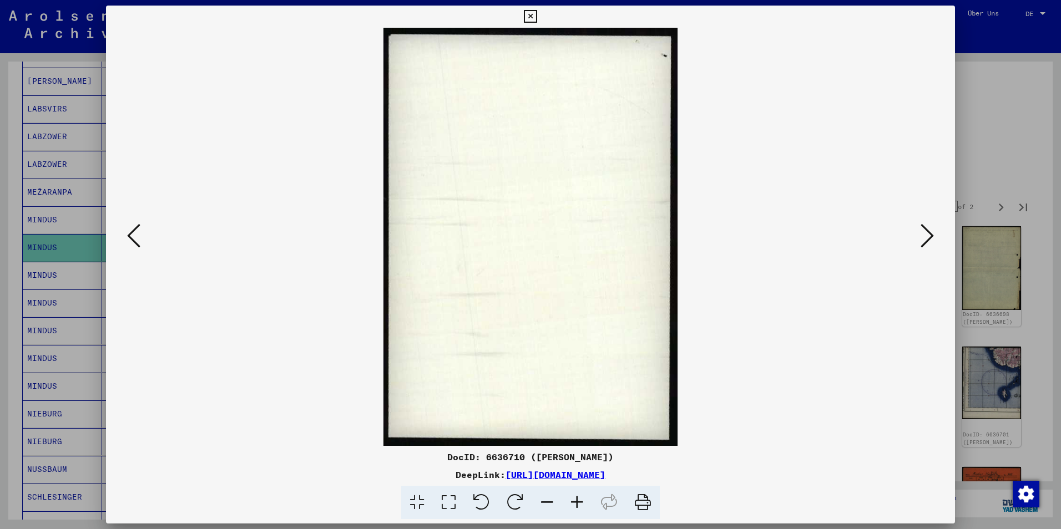
click at [924, 233] on icon at bounding box center [926, 235] width 13 height 27
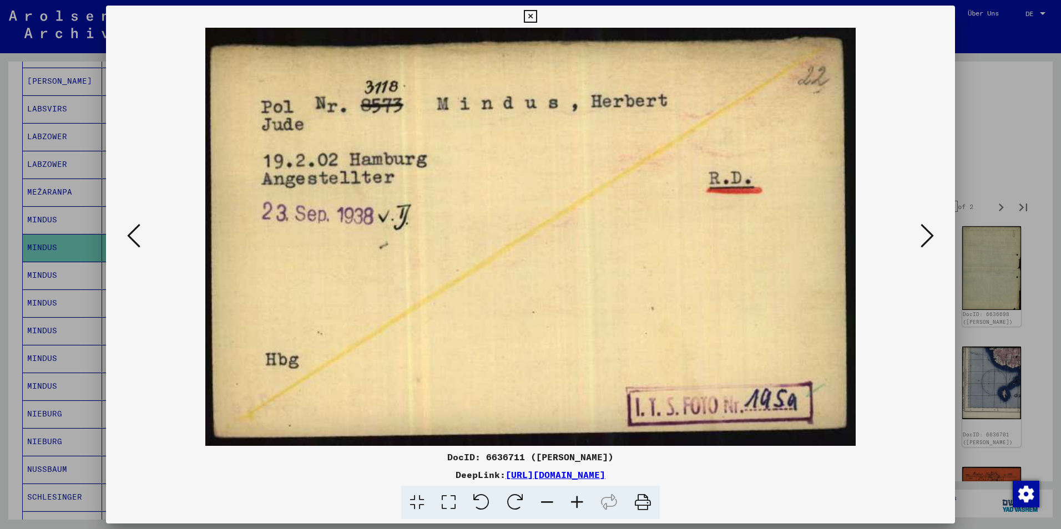
click at [924, 233] on icon at bounding box center [926, 235] width 13 height 27
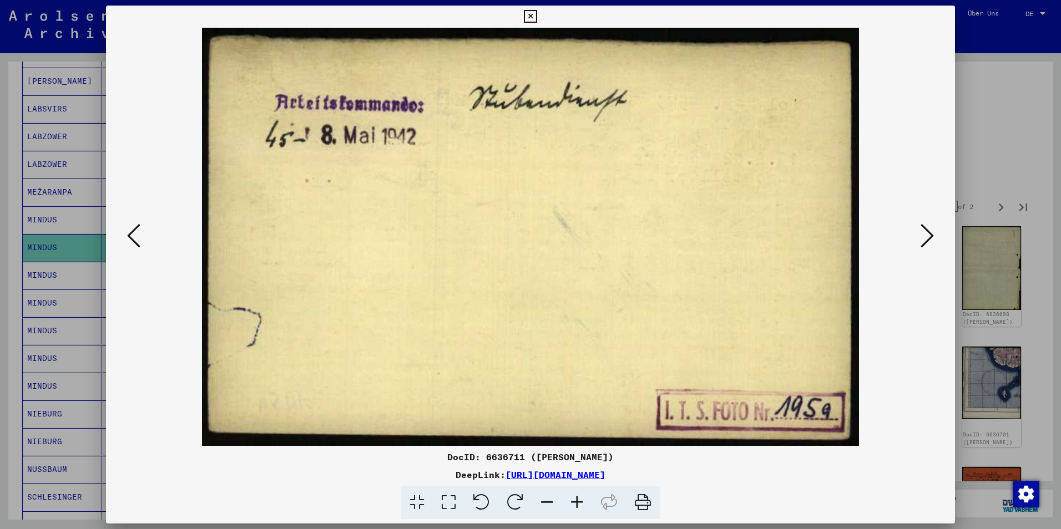
click at [924, 233] on icon at bounding box center [926, 235] width 13 height 27
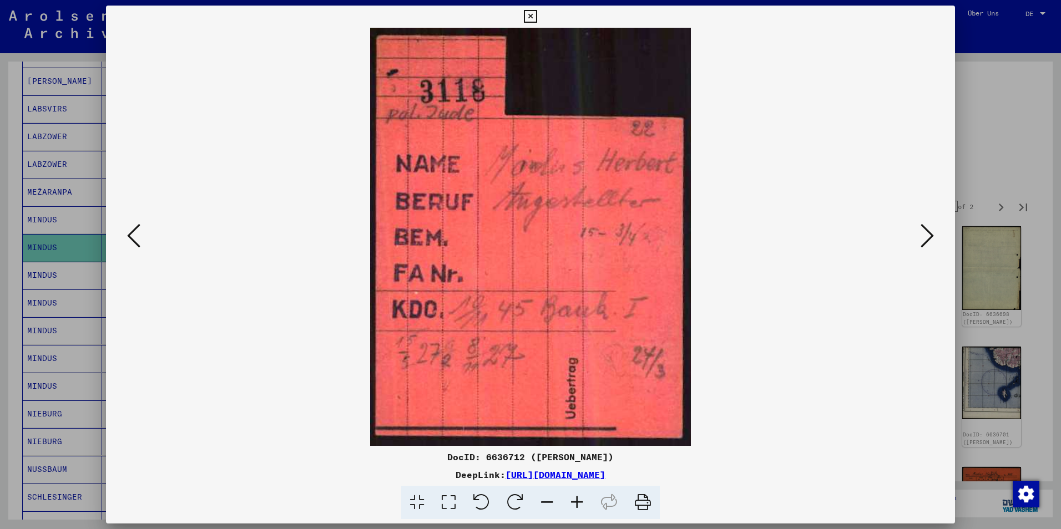
click at [924, 233] on icon at bounding box center [926, 235] width 13 height 27
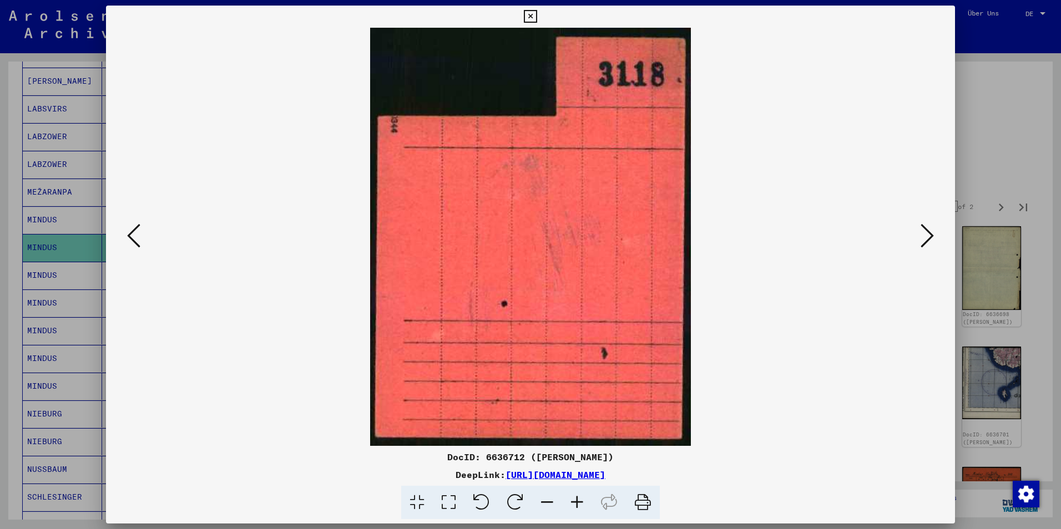
click at [924, 233] on icon at bounding box center [926, 235] width 13 height 27
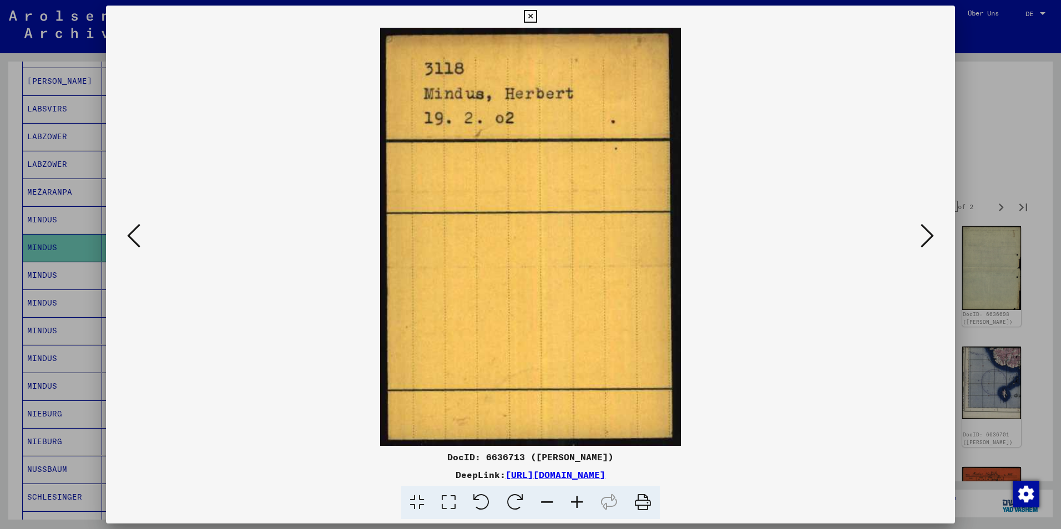
click at [924, 233] on icon at bounding box center [926, 235] width 13 height 27
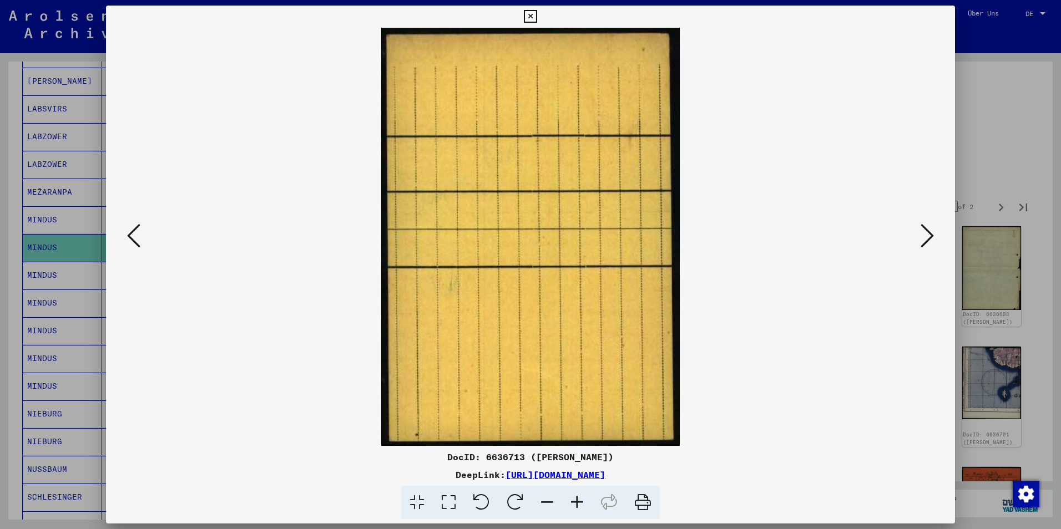
click at [924, 233] on icon at bounding box center [926, 235] width 13 height 27
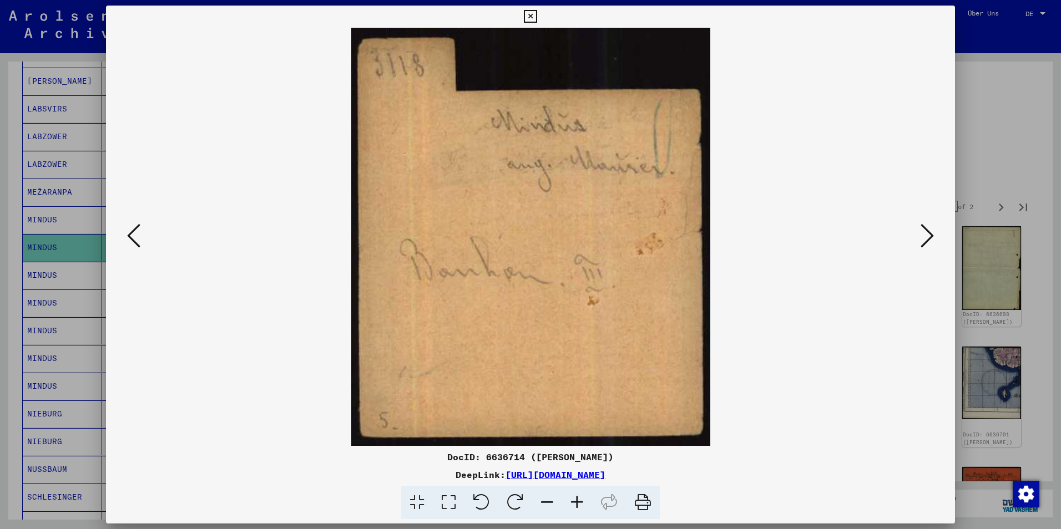
click at [924, 233] on icon at bounding box center [926, 235] width 13 height 27
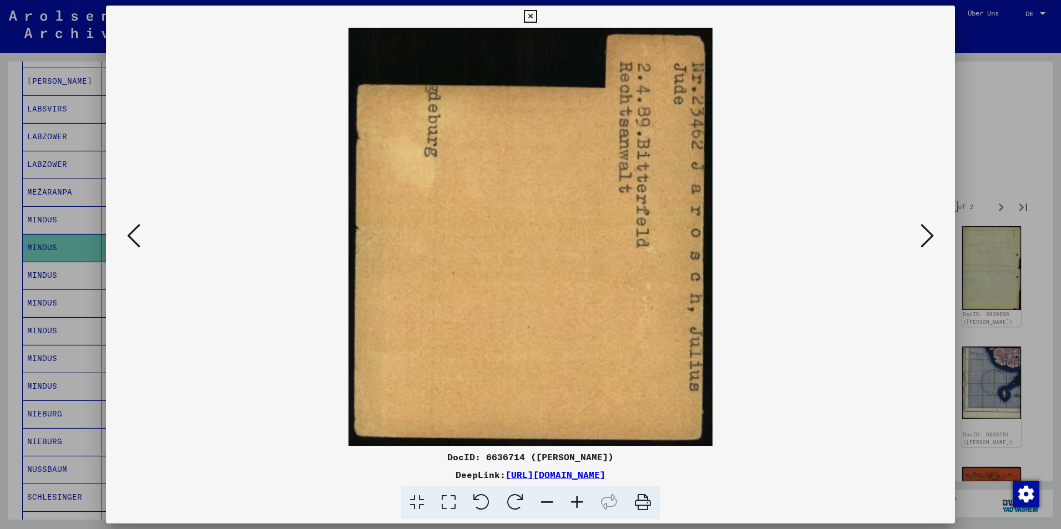
click at [924, 233] on icon at bounding box center [926, 235] width 13 height 27
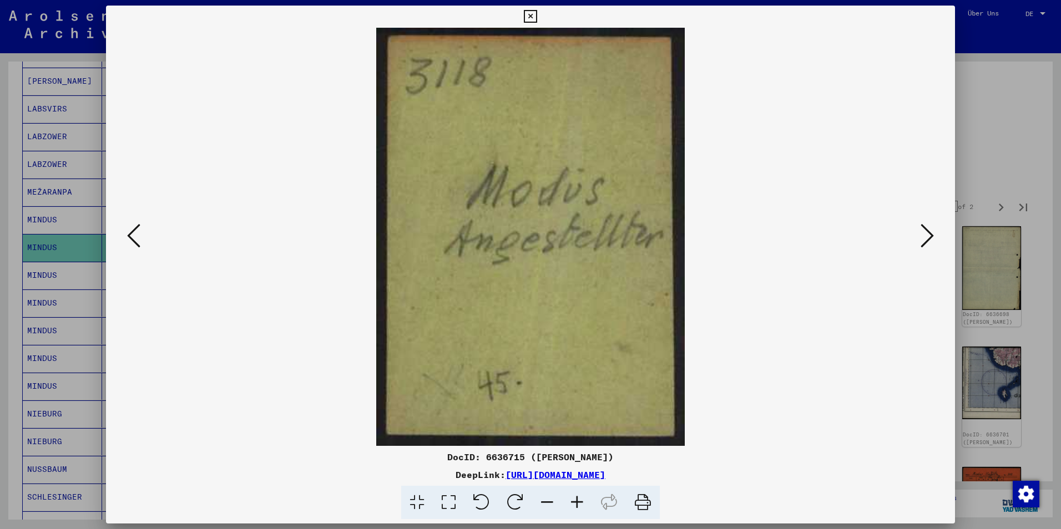
click at [924, 233] on icon at bounding box center [926, 235] width 13 height 27
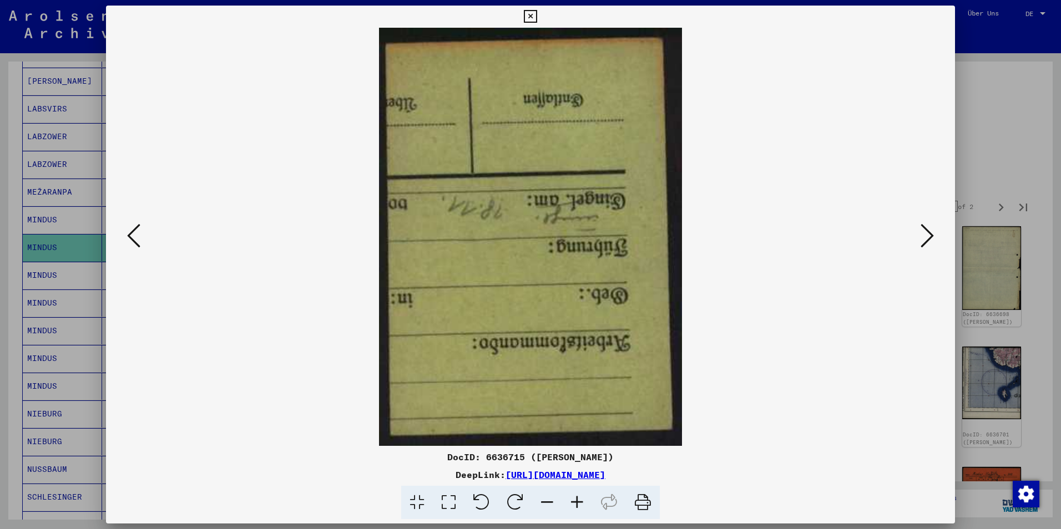
click at [924, 233] on icon at bounding box center [926, 235] width 13 height 27
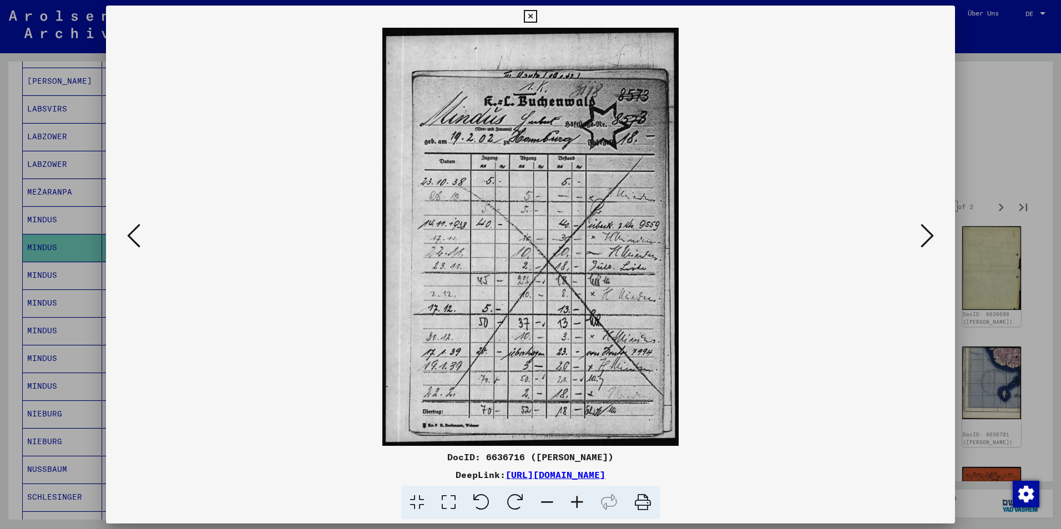
click at [924, 233] on icon at bounding box center [926, 235] width 13 height 27
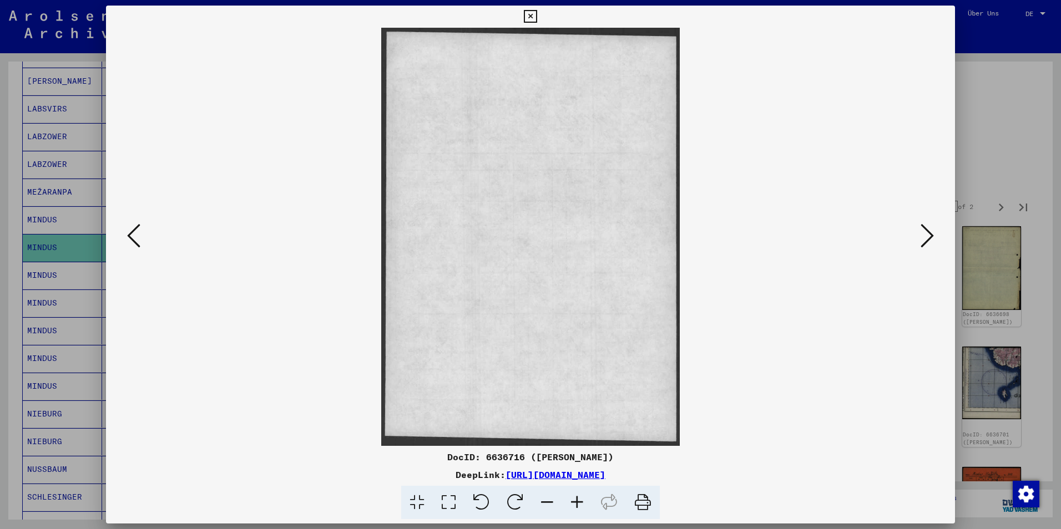
click at [924, 233] on icon at bounding box center [926, 235] width 13 height 27
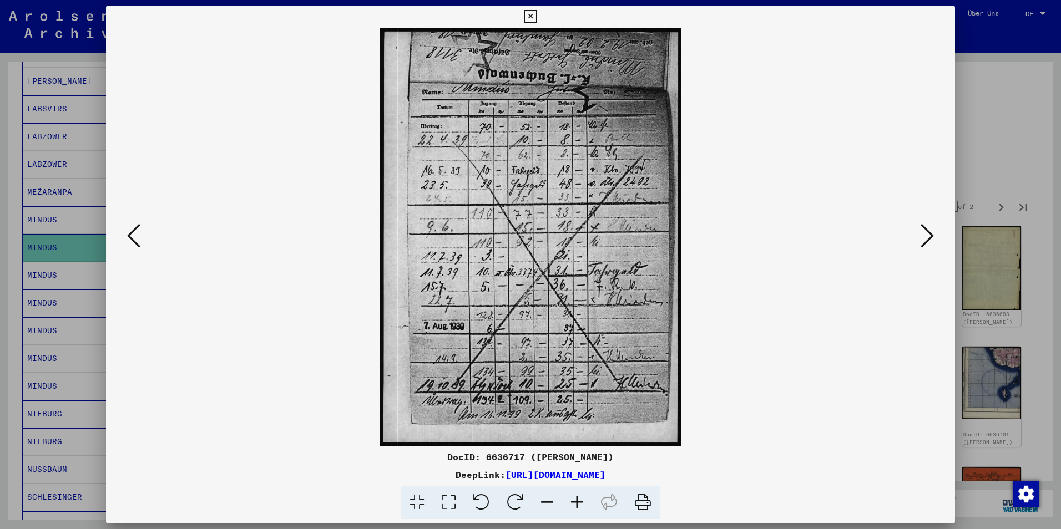
click at [924, 233] on icon at bounding box center [926, 235] width 13 height 27
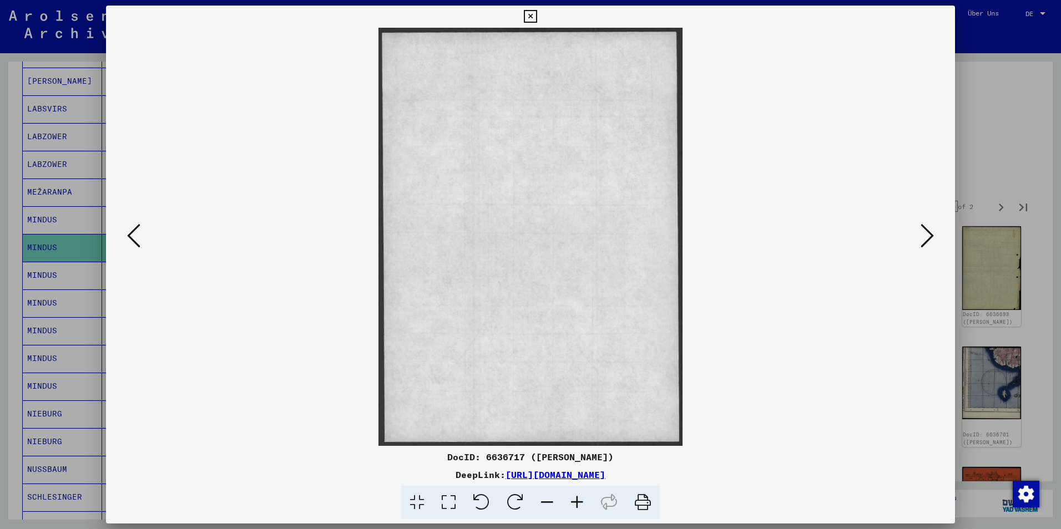
click at [924, 233] on icon at bounding box center [926, 235] width 13 height 27
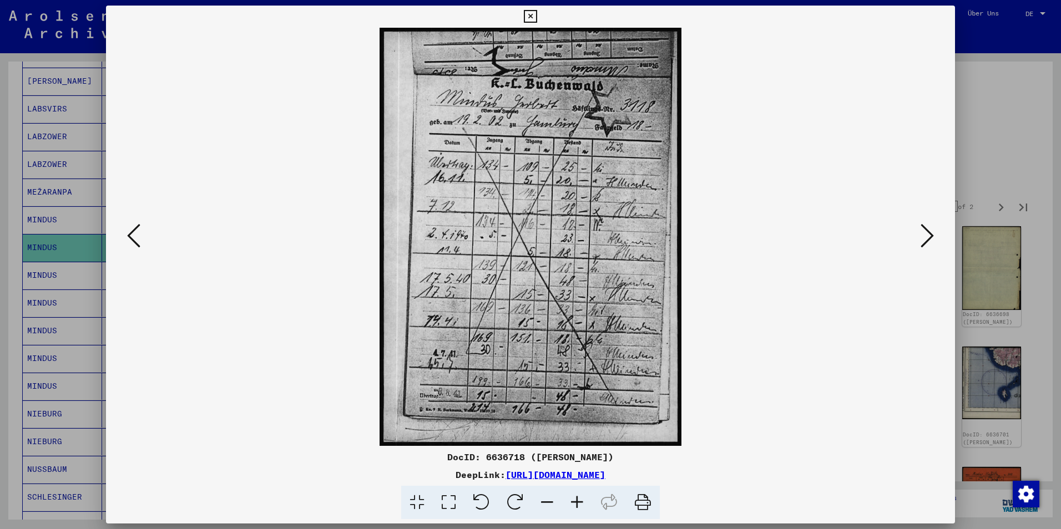
click at [924, 233] on icon at bounding box center [926, 235] width 13 height 27
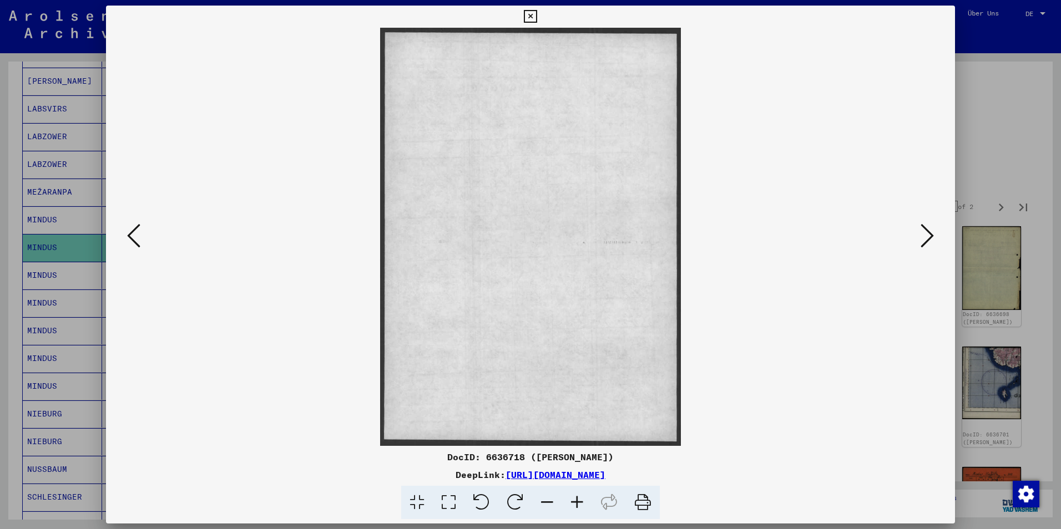
click at [924, 233] on icon at bounding box center [926, 235] width 13 height 27
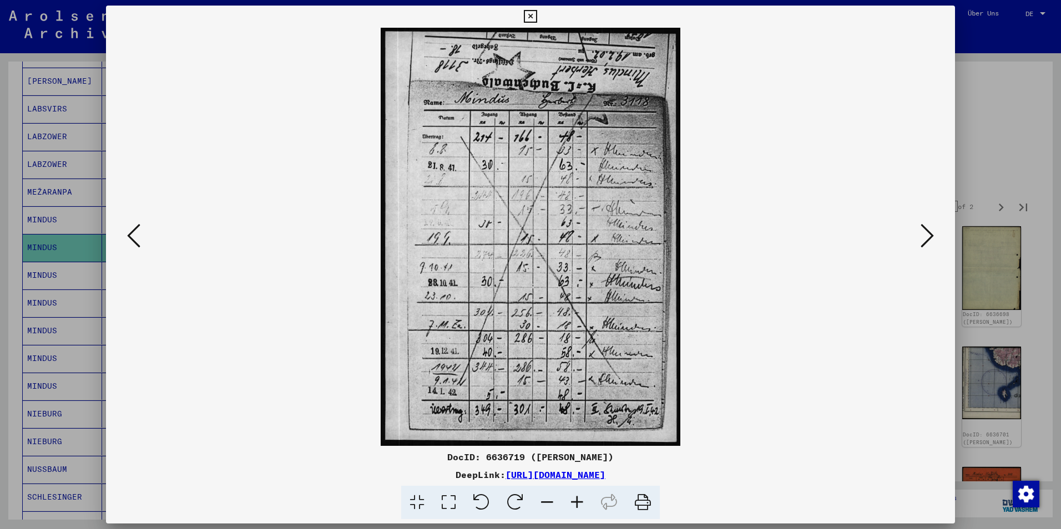
click at [924, 233] on icon at bounding box center [926, 235] width 13 height 27
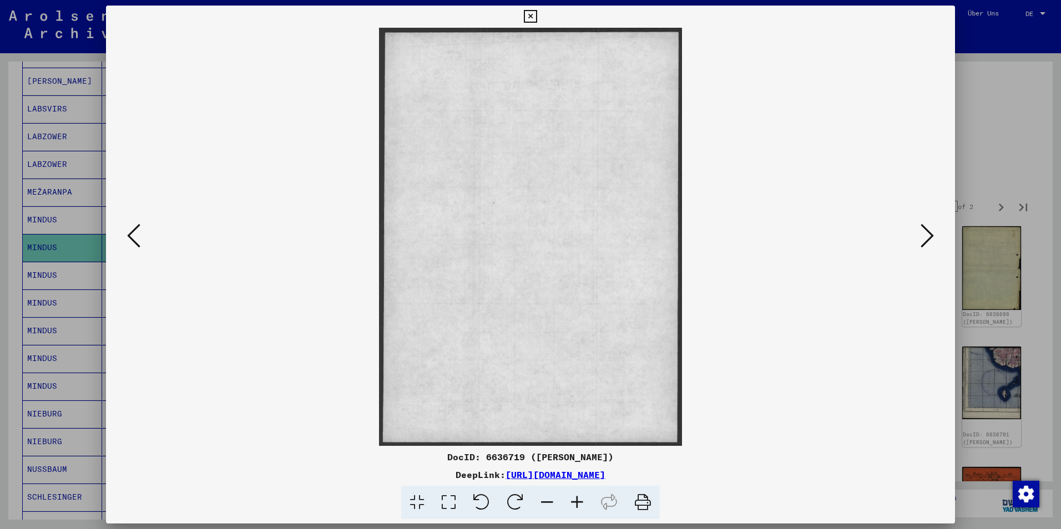
click at [924, 233] on icon at bounding box center [926, 235] width 13 height 27
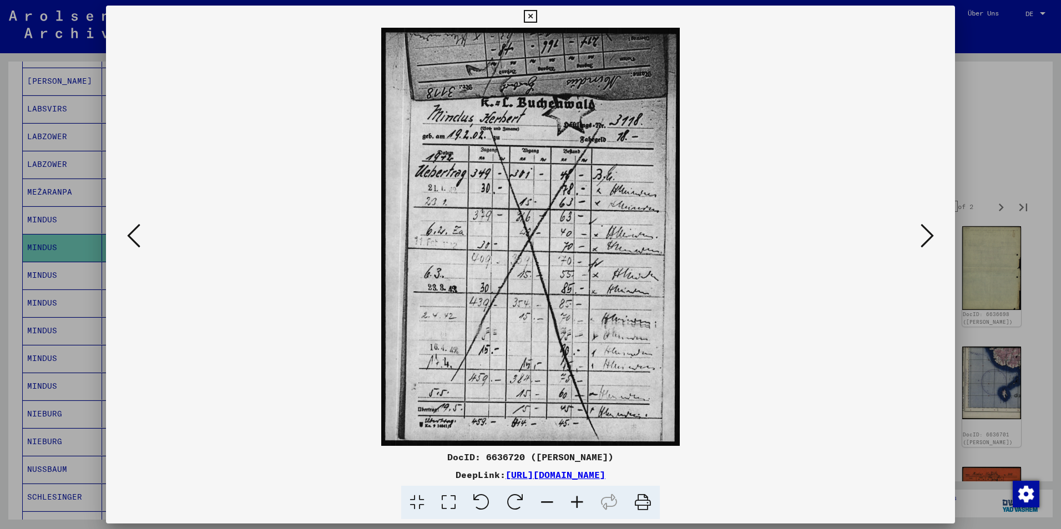
click at [924, 233] on icon at bounding box center [926, 235] width 13 height 27
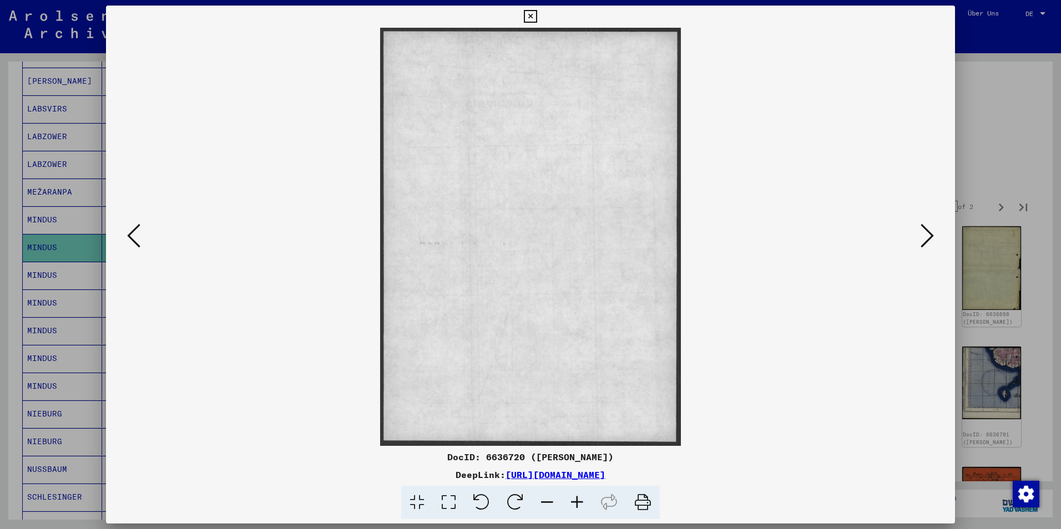
click at [924, 233] on icon at bounding box center [926, 235] width 13 height 27
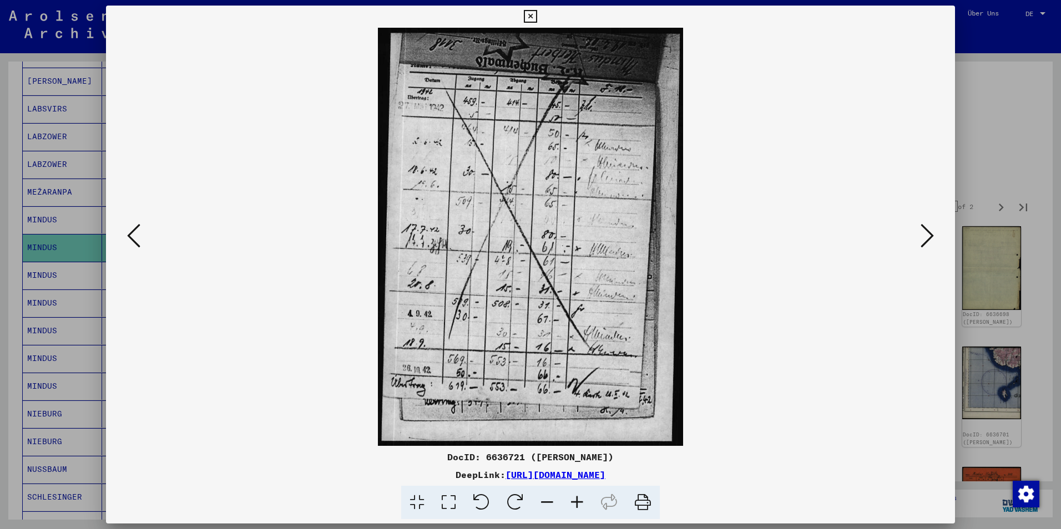
click at [924, 233] on icon at bounding box center [926, 235] width 13 height 27
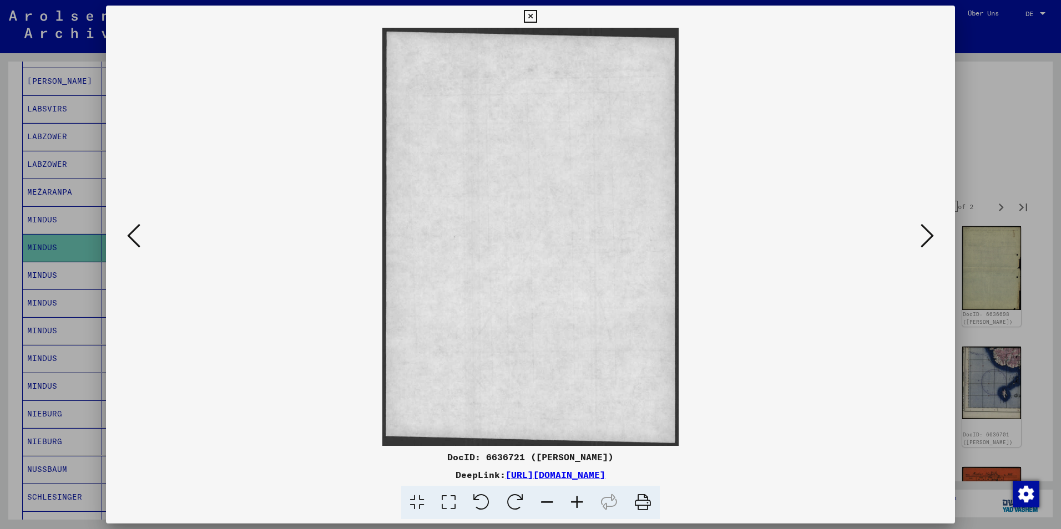
click at [924, 233] on icon at bounding box center [926, 235] width 13 height 27
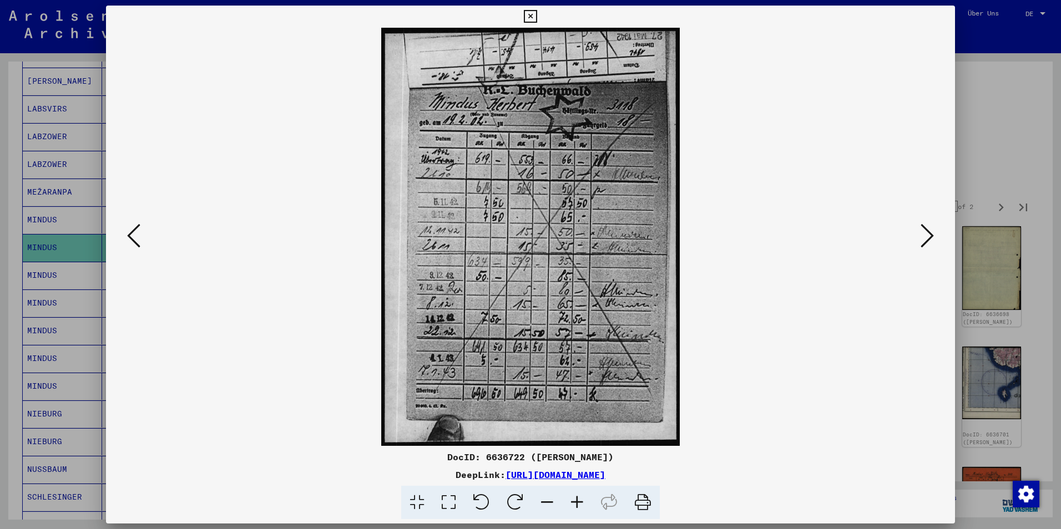
click at [924, 233] on icon at bounding box center [926, 235] width 13 height 27
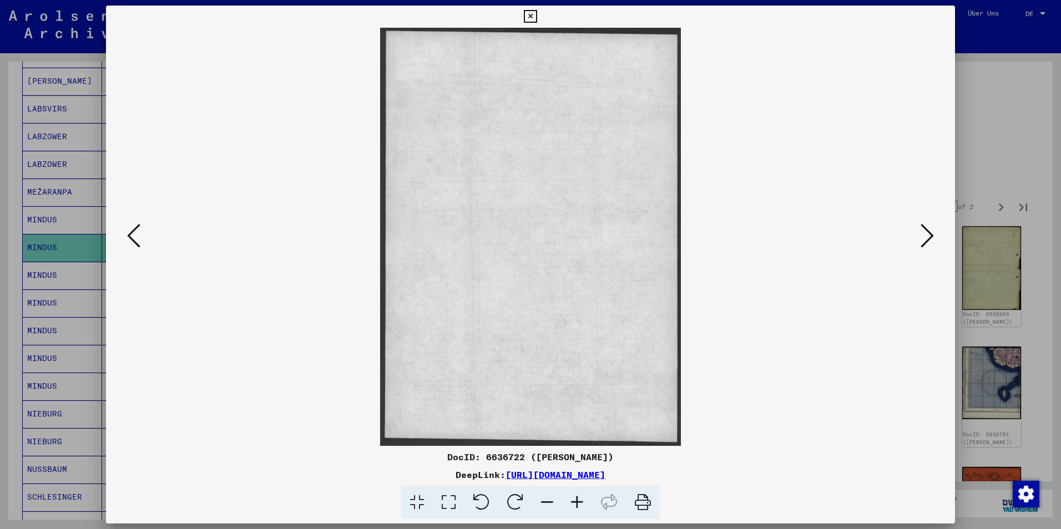
click at [924, 233] on icon at bounding box center [926, 235] width 13 height 27
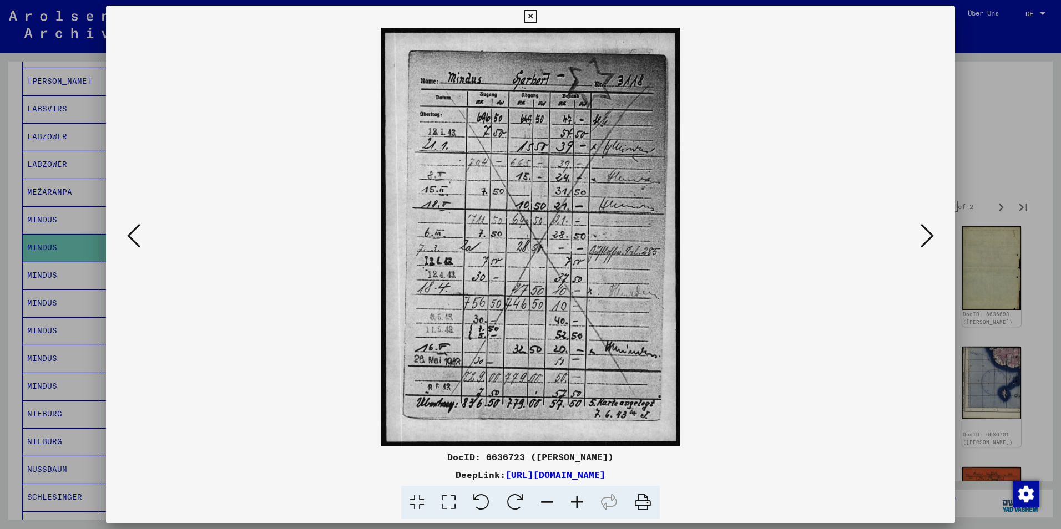
click at [924, 233] on icon at bounding box center [926, 235] width 13 height 27
